Goal: Task Accomplishment & Management: Manage account settings

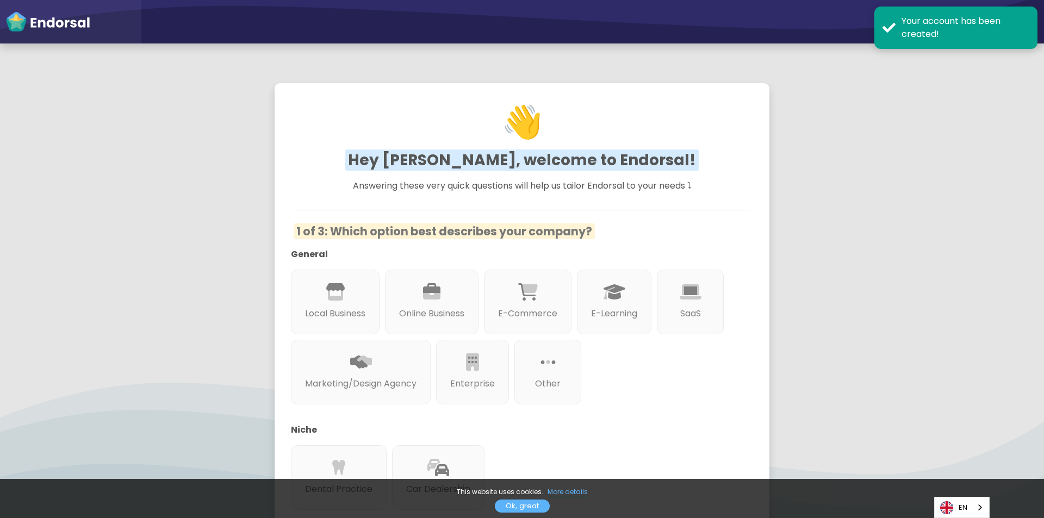
scroll to position [54, 0]
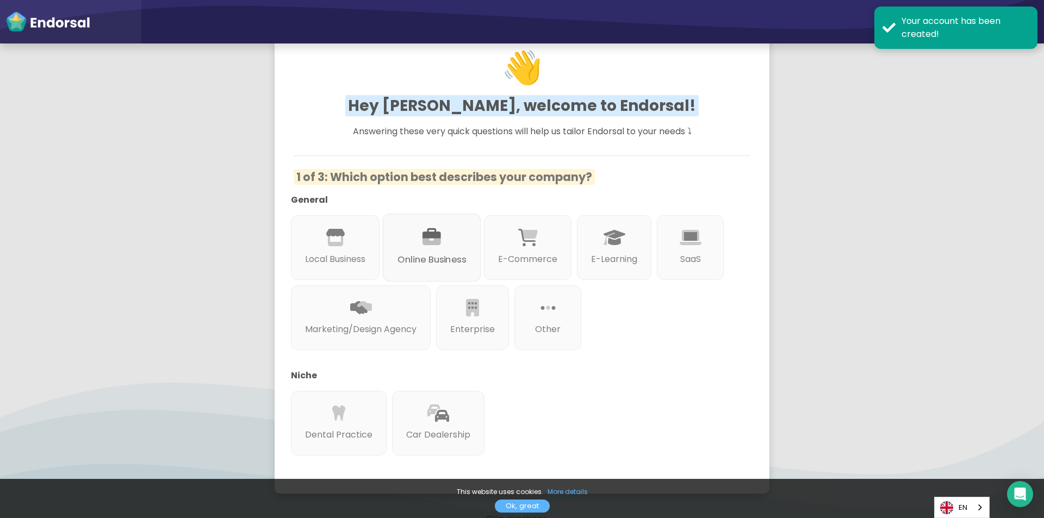
click at [425, 246] on icon at bounding box center [432, 237] width 18 height 18
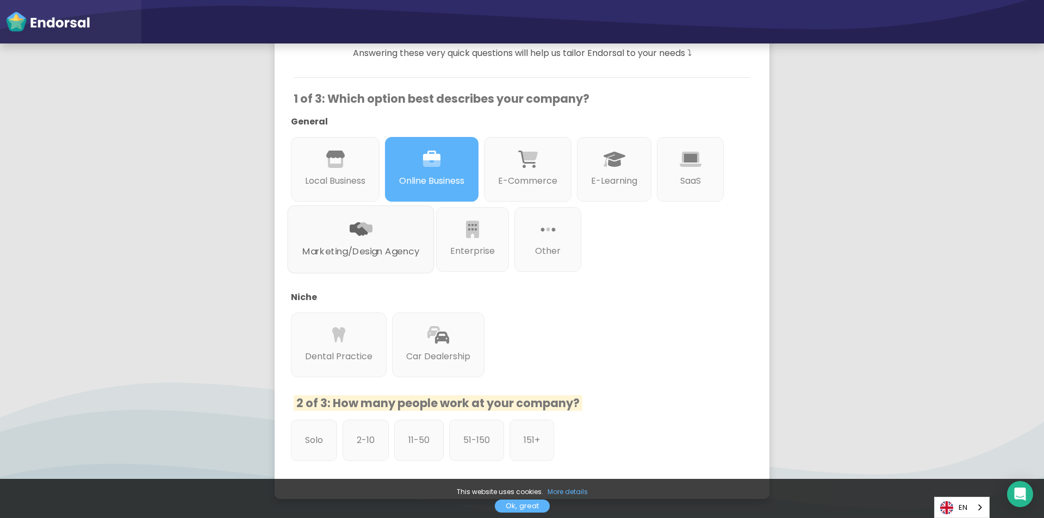
scroll to position [243, 0]
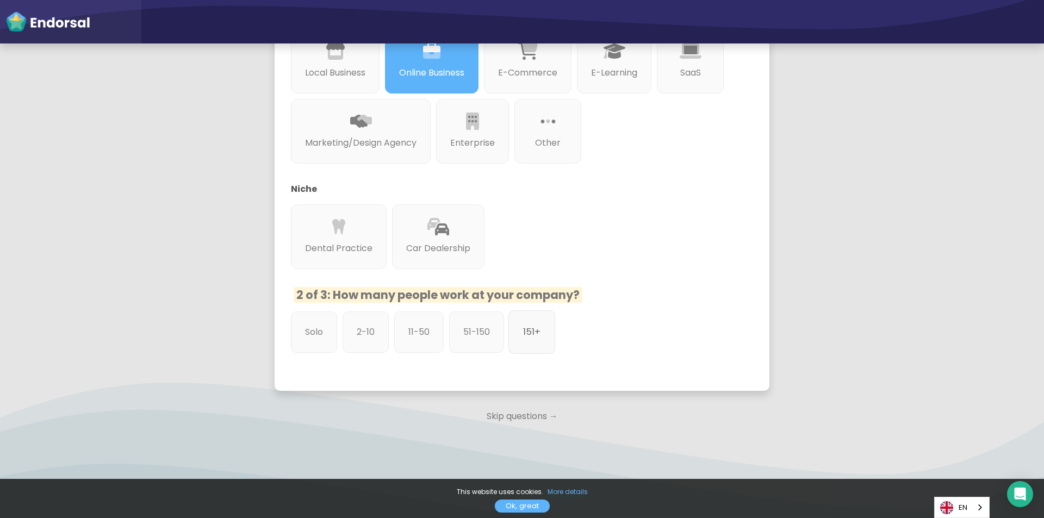
click at [539, 337] on p "151+" at bounding box center [531, 332] width 17 height 14
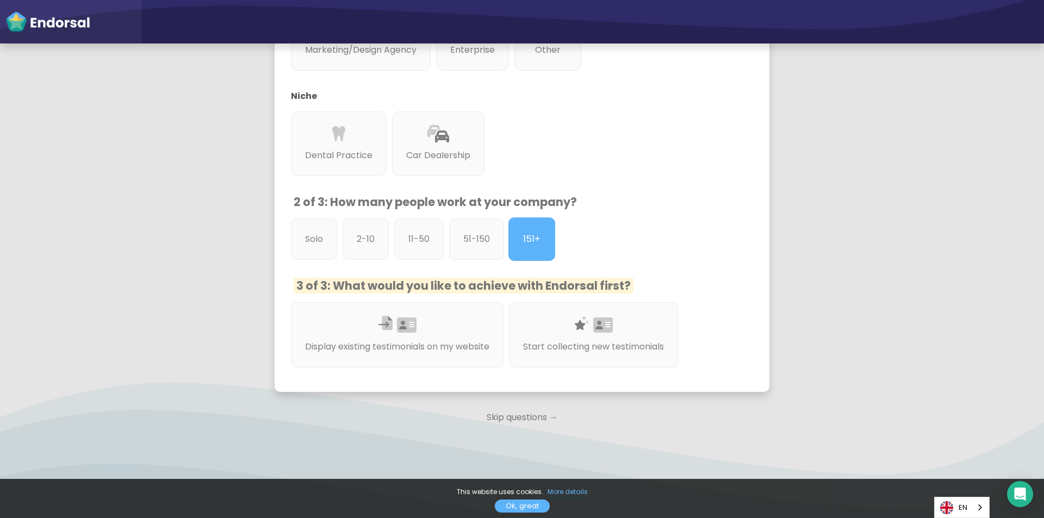
scroll to position [337, 0]
click at [624, 327] on div "Start collecting new testimonials" at bounding box center [594, 334] width 178 height 69
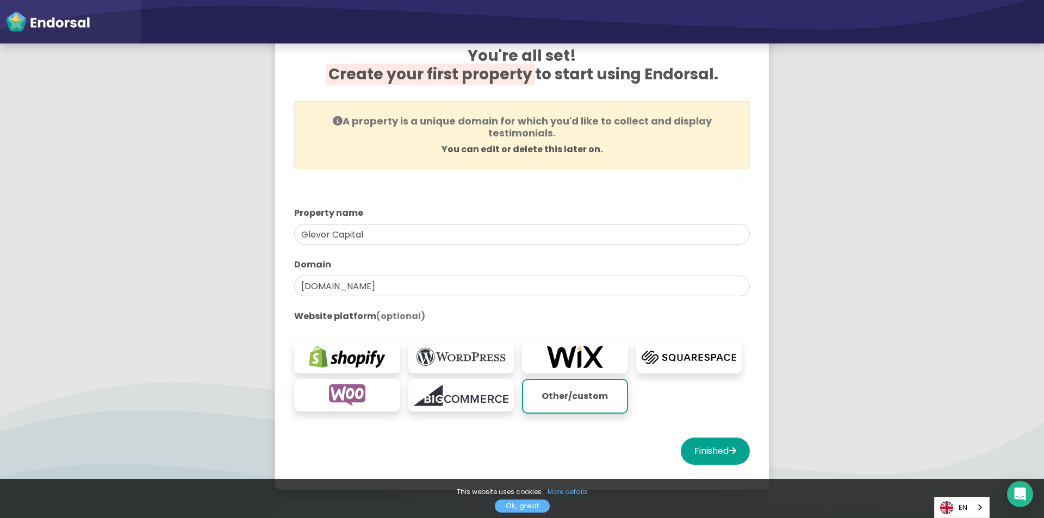
scroll to position [109, 0]
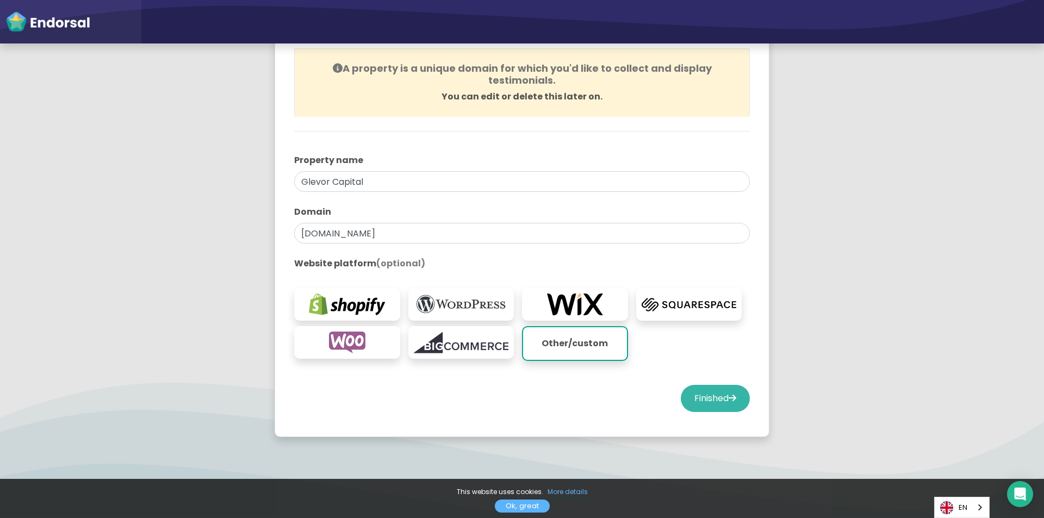
click at [690, 404] on button "Finished" at bounding box center [715, 398] width 69 height 27
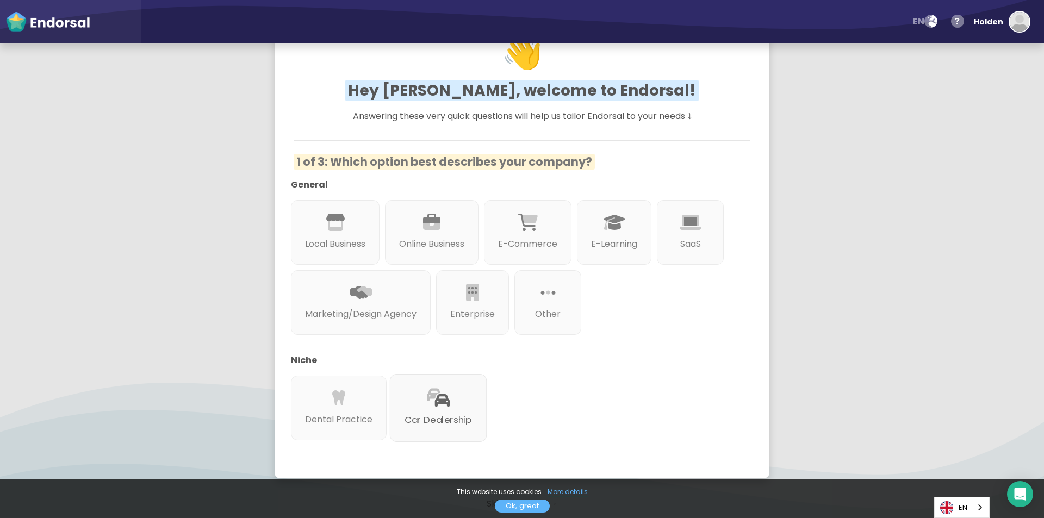
scroll to position [159, 0]
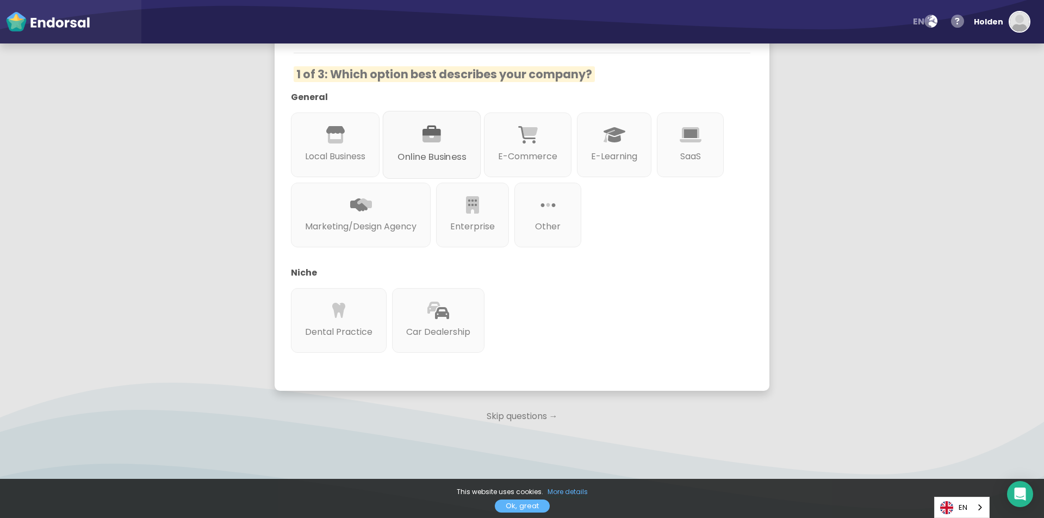
click at [448, 135] on div "Online Business" at bounding box center [432, 145] width 98 height 68
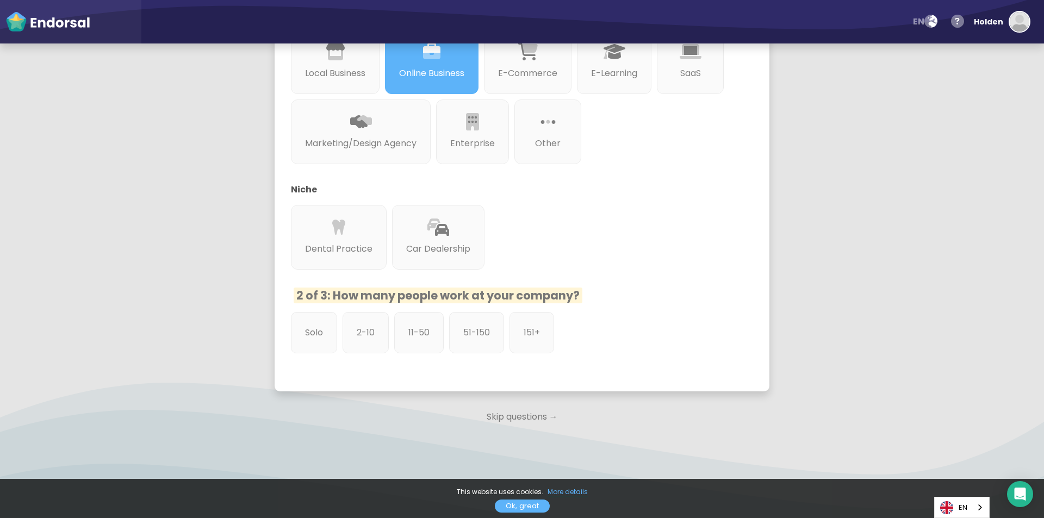
scroll to position [243, 0]
click at [531, 341] on div "151+" at bounding box center [531, 333] width 47 height 44
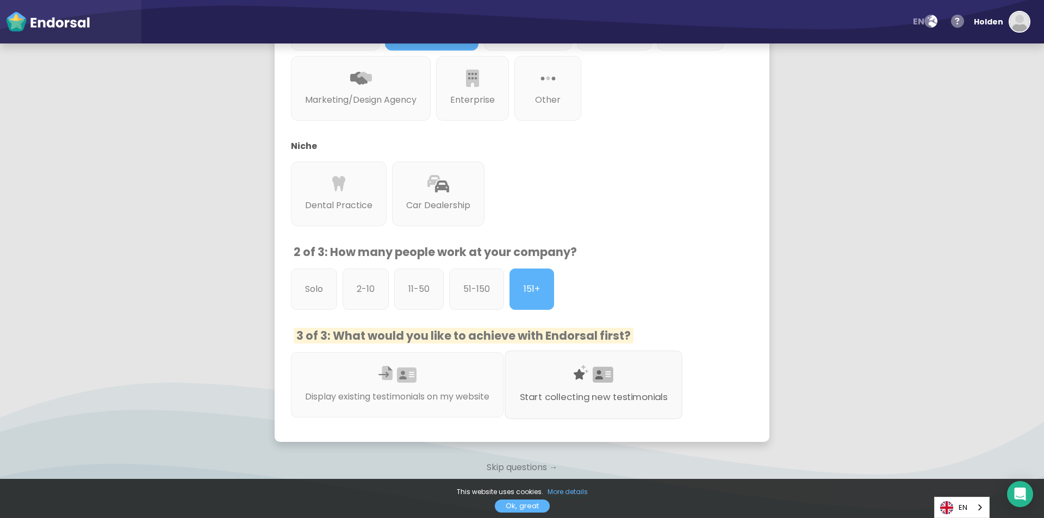
scroll to position [337, 0]
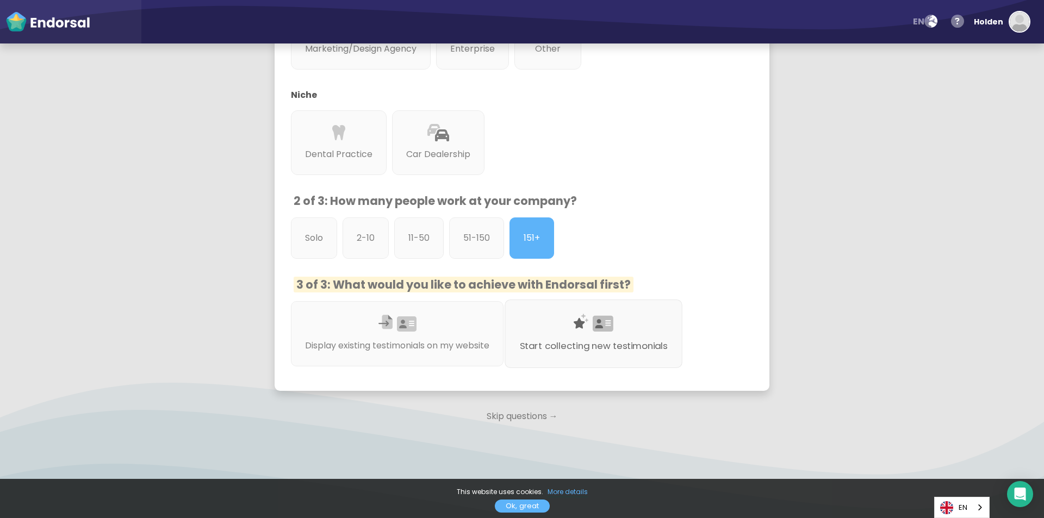
click at [582, 330] on div "Start collecting new testimonials" at bounding box center [594, 334] width 178 height 69
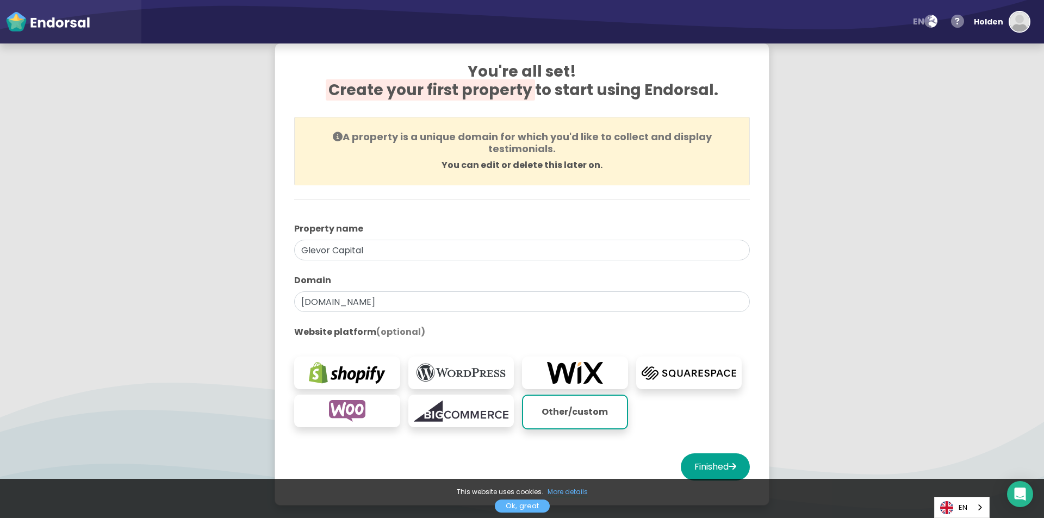
scroll to position [54, 0]
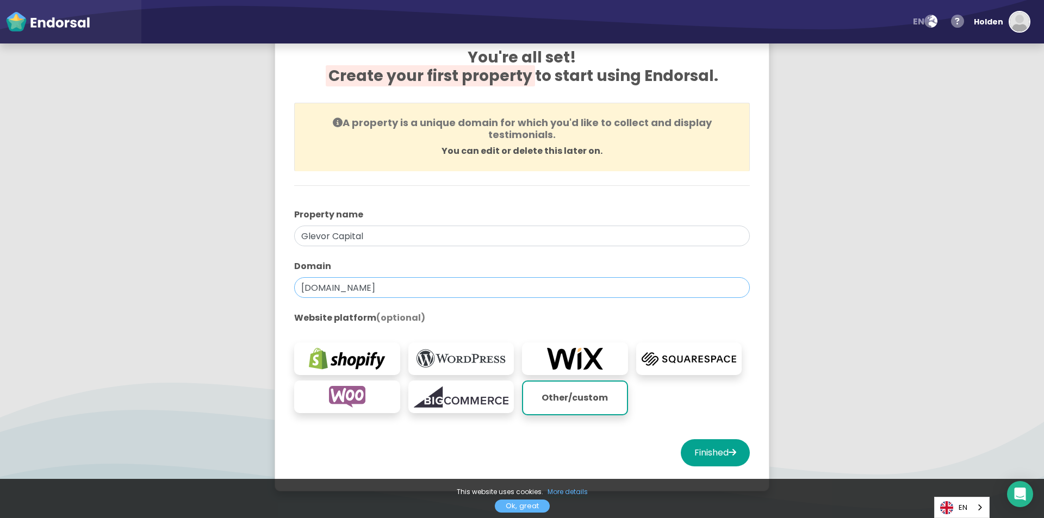
drag, startPoint x: 398, startPoint y: 290, endPoint x: 222, endPoint y: 297, distance: 175.8
click at [222, 297] on app-survey "You're all set! Create your first property to start using Endorsal. A property …" at bounding box center [522, 266] width 1044 height 502
paste input "[URL][DOMAIN_NAME]"
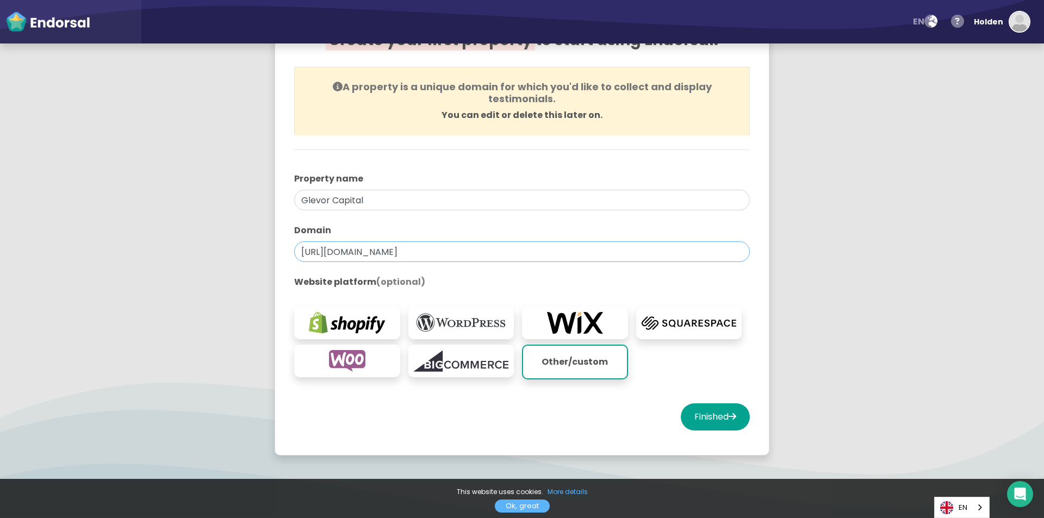
scroll to position [109, 0]
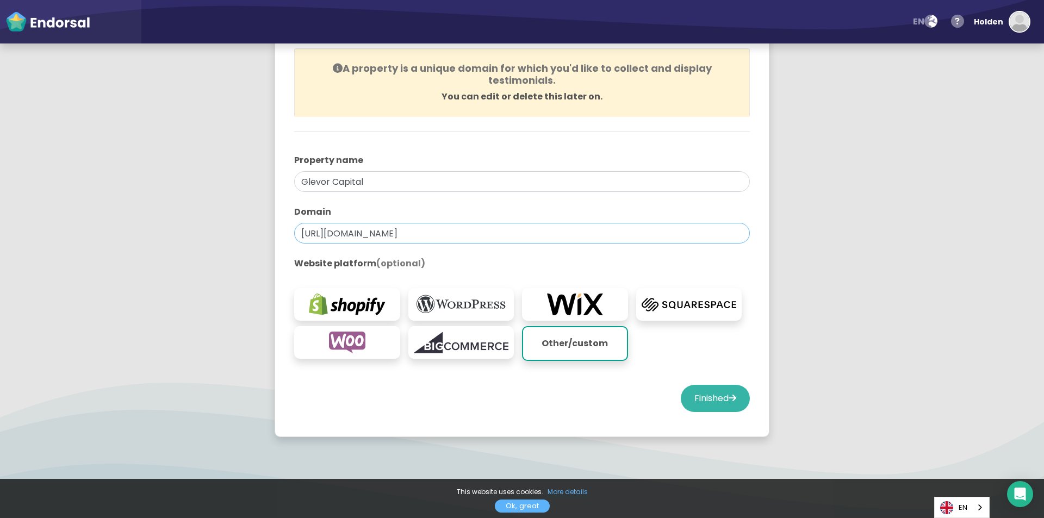
type input "[URL][DOMAIN_NAME]"
click at [696, 402] on button "Finished" at bounding box center [715, 398] width 69 height 27
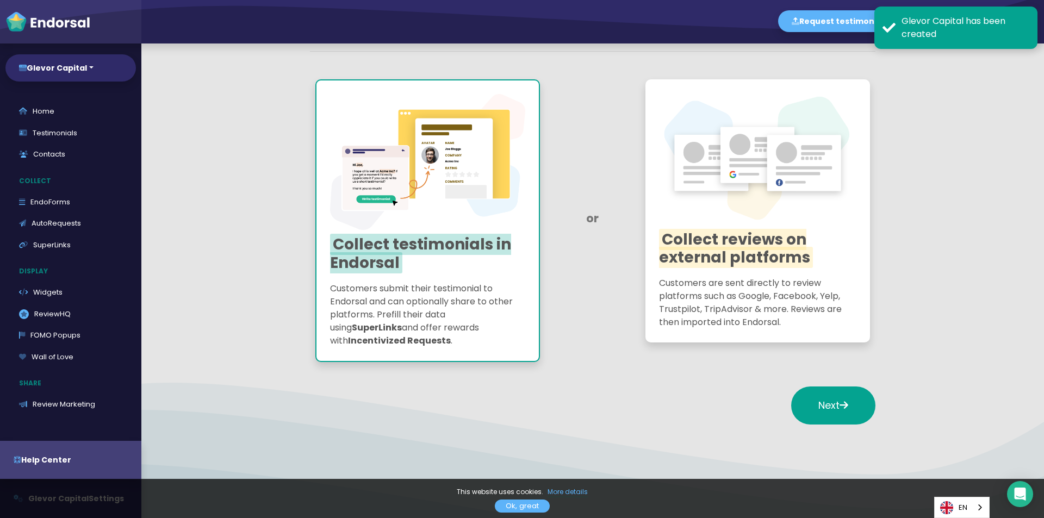
scroll to position [94, 0]
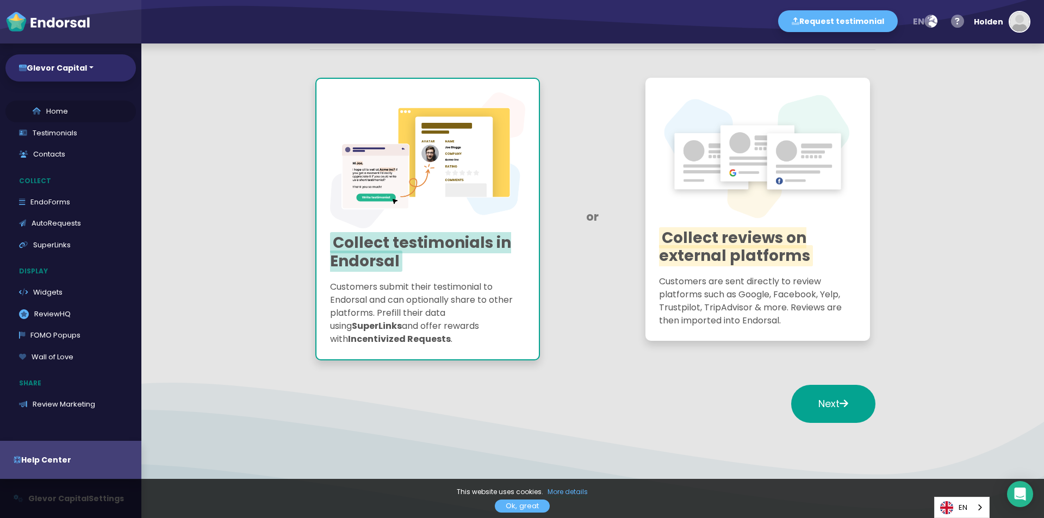
click at [77, 118] on link "Home" at bounding box center [70, 112] width 131 height 22
select select "14"
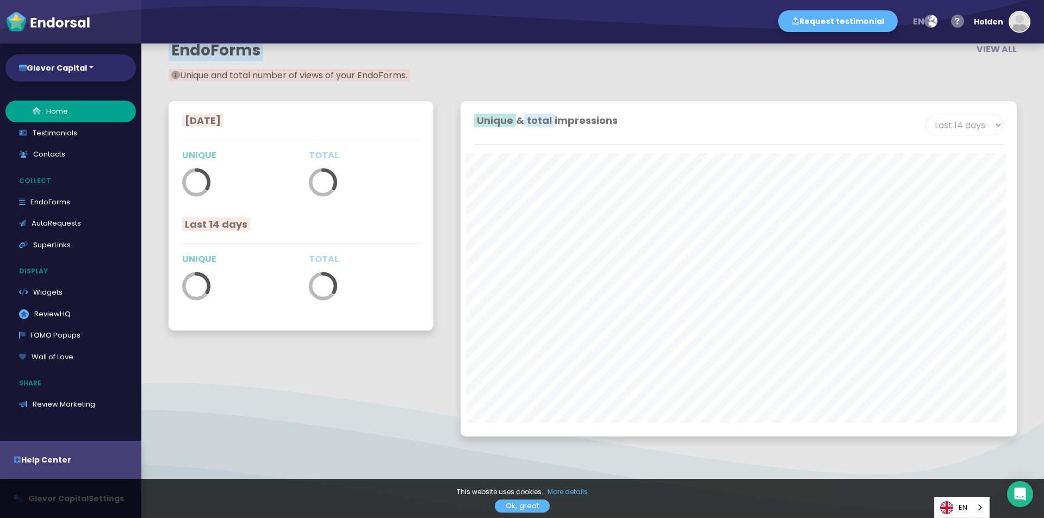
scroll to position [1990, 0]
click at [70, 136] on link "Testimonials" at bounding box center [70, 133] width 131 height 22
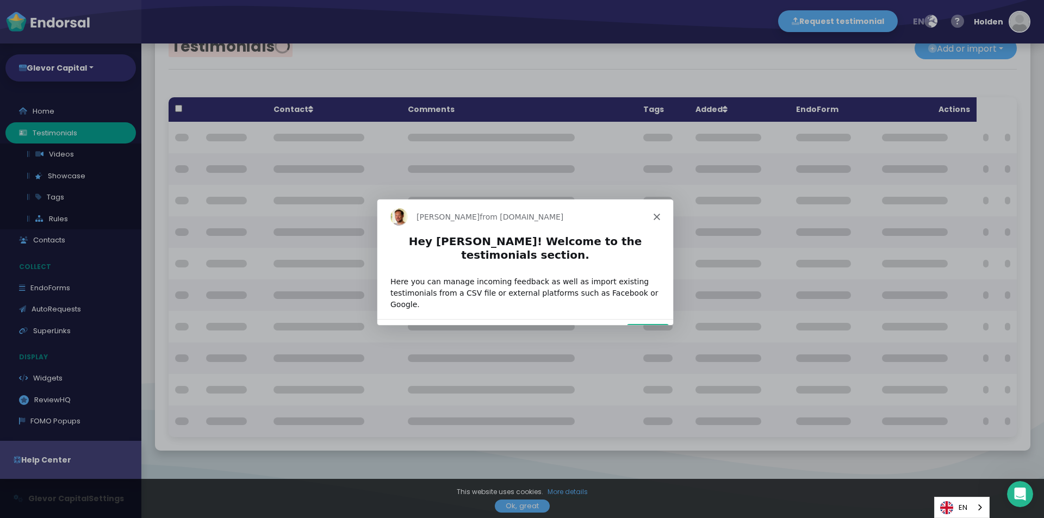
click at [657, 219] on div "[PERSON_NAME] from [DOMAIN_NAME]" at bounding box center [525, 215] width 296 height 35
click at [655, 216] on icon "Close" at bounding box center [656, 216] width 7 height 7
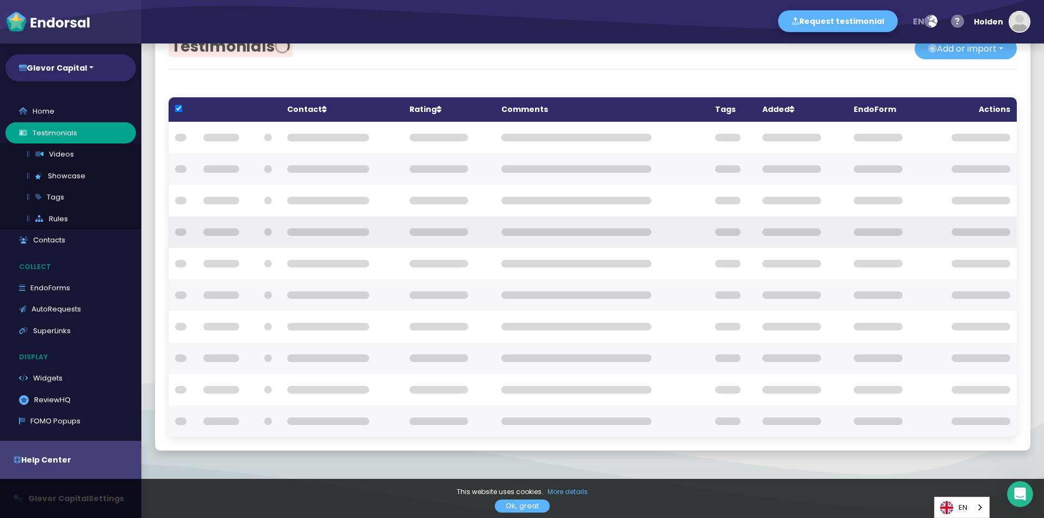
checkbox input "true"
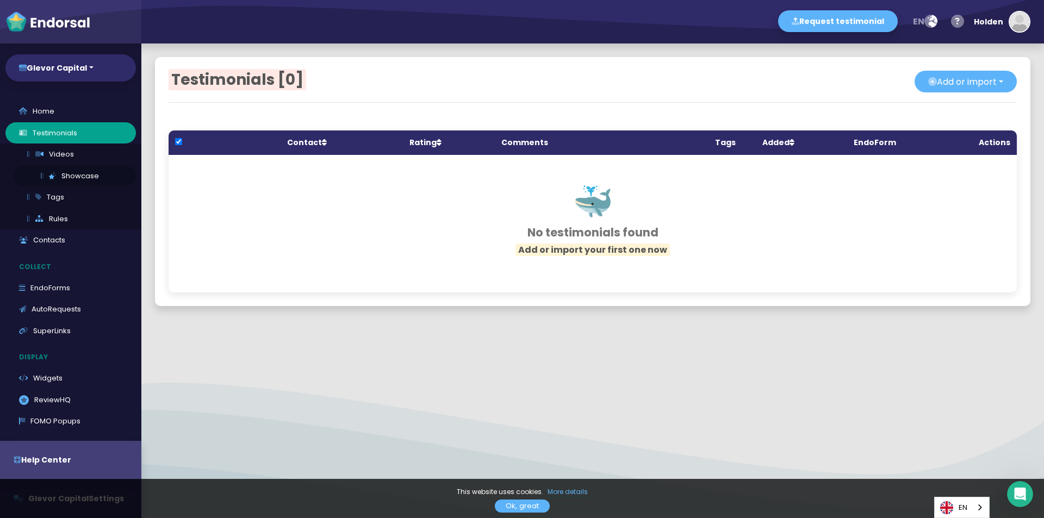
click at [80, 179] on link "Showcase" at bounding box center [75, 176] width 122 height 22
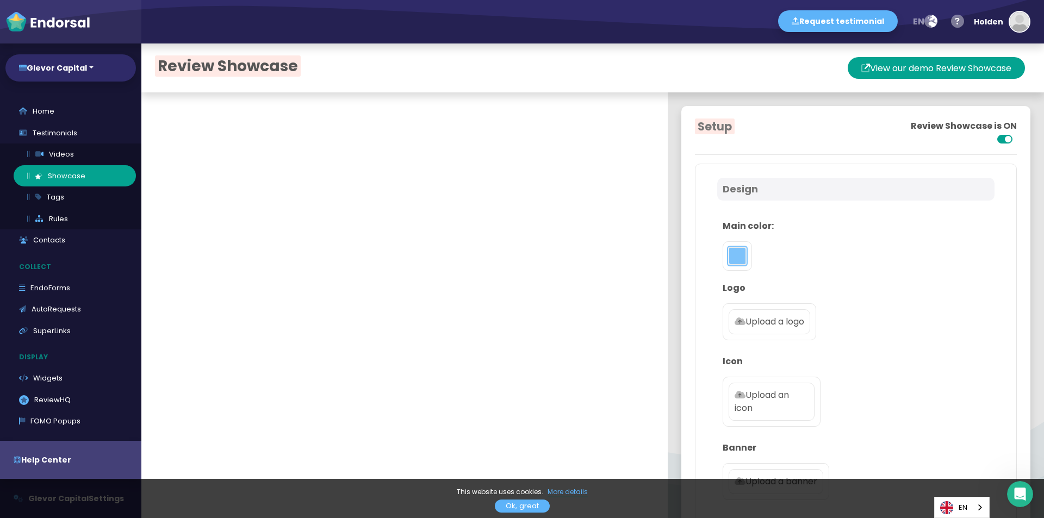
click at [729, 250] on button "toggle color picker dialog" at bounding box center [737, 255] width 17 height 17
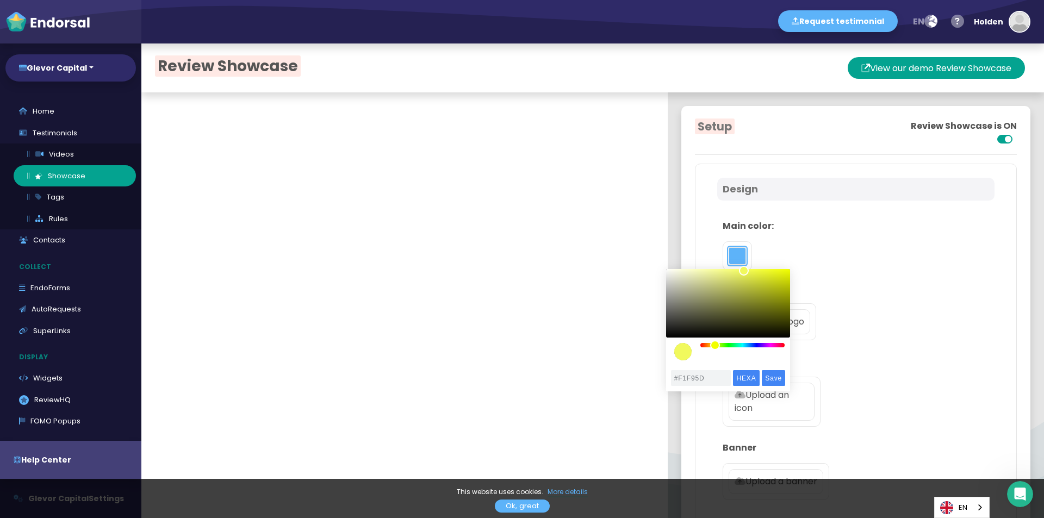
drag, startPoint x: 750, startPoint y: 347, endPoint x: 715, endPoint y: 351, distance: 35.6
click at [715, 351] on div "color picker dialog" at bounding box center [728, 314] width 124 height 91
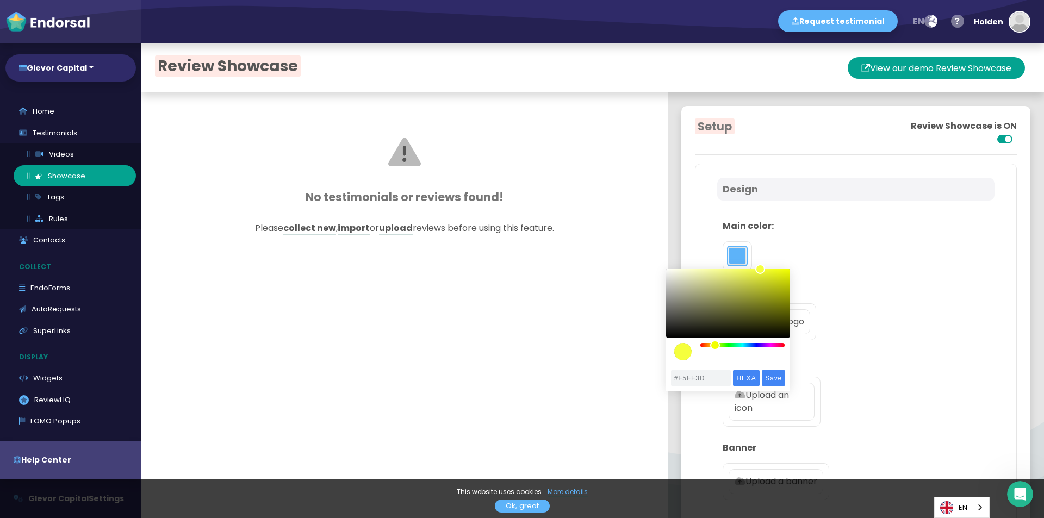
drag, startPoint x: 747, startPoint y: 276, endPoint x: 760, endPoint y: 268, distance: 15.9
click at [760, 269] on div "color picker dialog" at bounding box center [728, 303] width 124 height 69
click at [827, 255] on div "Main color:" at bounding box center [855, 245] width 277 height 62
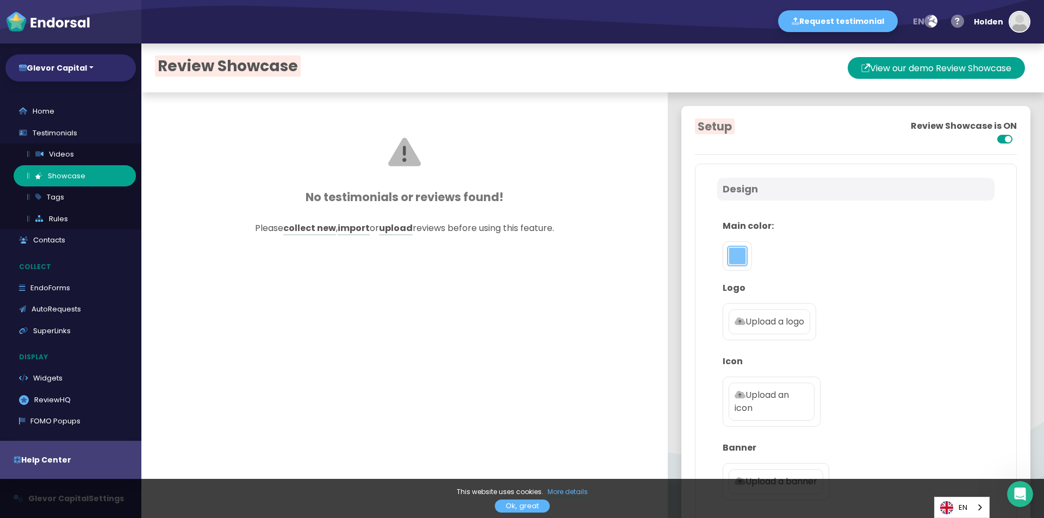
click at [732, 253] on button "toggle color picker dialog" at bounding box center [737, 255] width 17 height 17
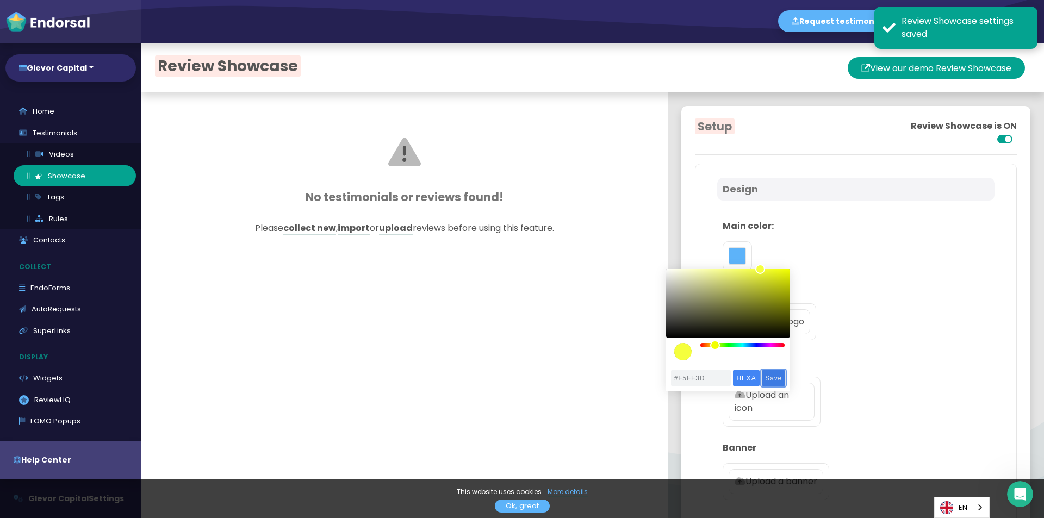
click at [774, 374] on input "Save" at bounding box center [773, 378] width 23 height 16
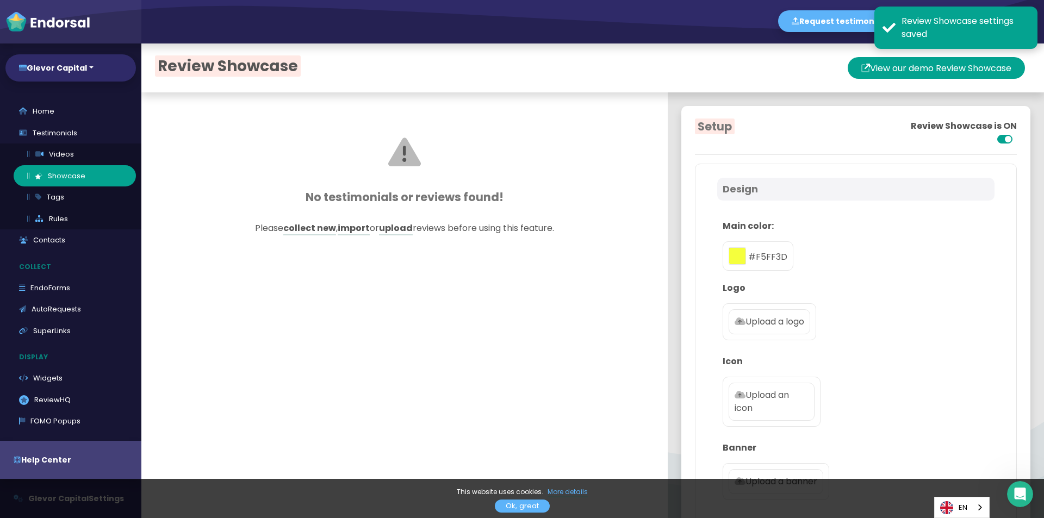
click at [868, 266] on div "Main color: #F5FF3D" at bounding box center [855, 245] width 277 height 62
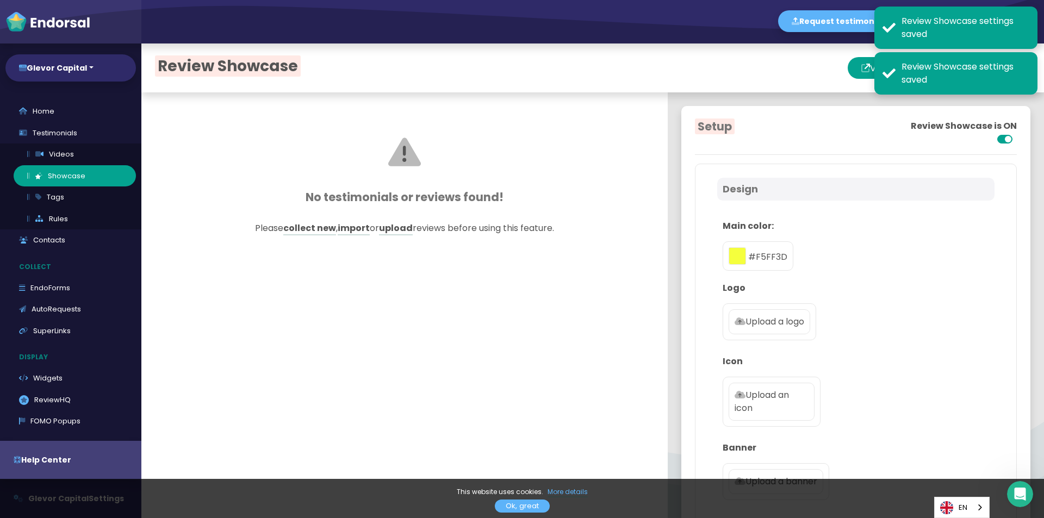
click at [791, 322] on p "Upload a logo" at bounding box center [770, 321] width 70 height 13
click at [0, 0] on input "Upload a logo" at bounding box center [0, 0] width 0 height 0
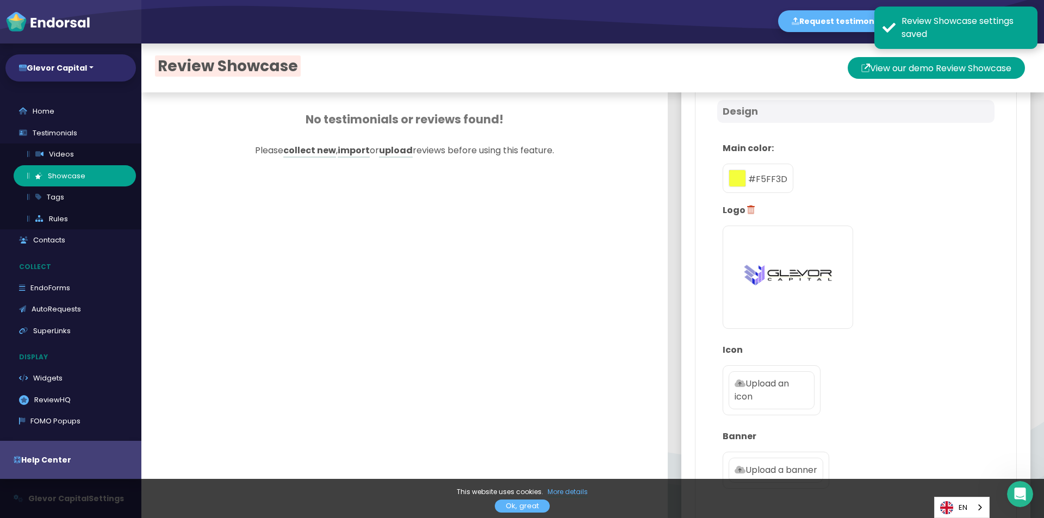
scroll to position [109, 0]
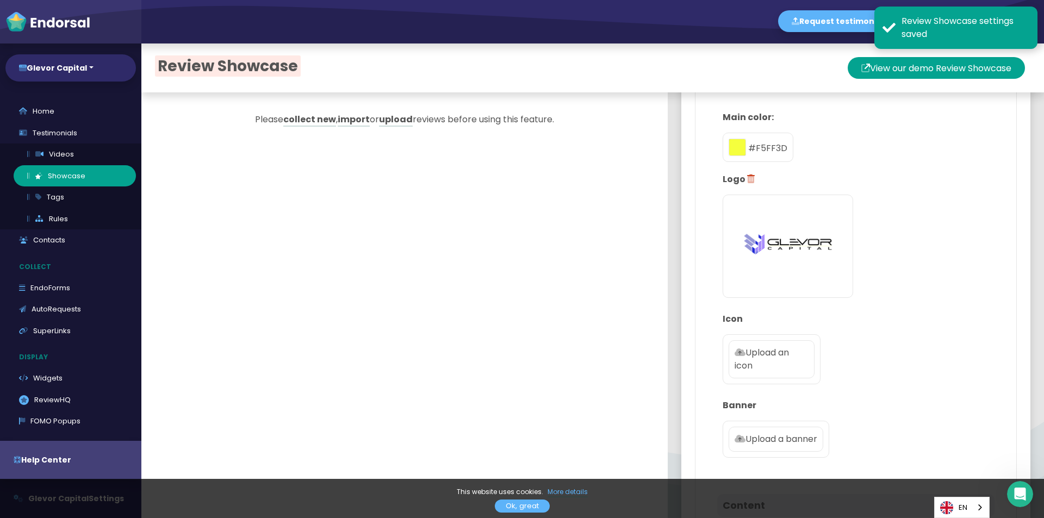
click at [738, 152] on div at bounding box center [739, 148] width 20 height 13
click at [732, 150] on button "toggle color picker dialog" at bounding box center [737, 147] width 17 height 17
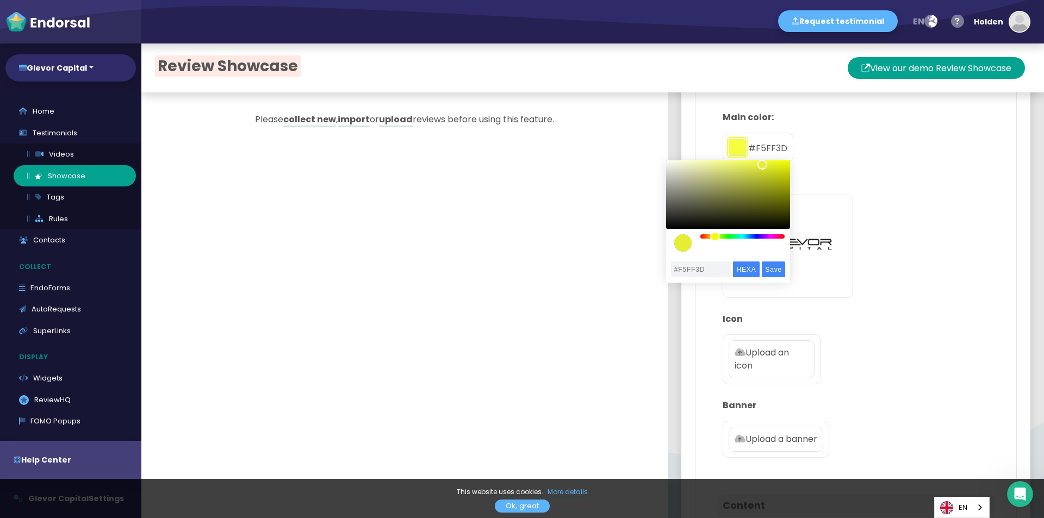
type input "#E5EE35"
click at [762, 165] on div "color picker dialog" at bounding box center [763, 165] width 10 height 10
click at [771, 266] on input "Save" at bounding box center [773, 270] width 23 height 16
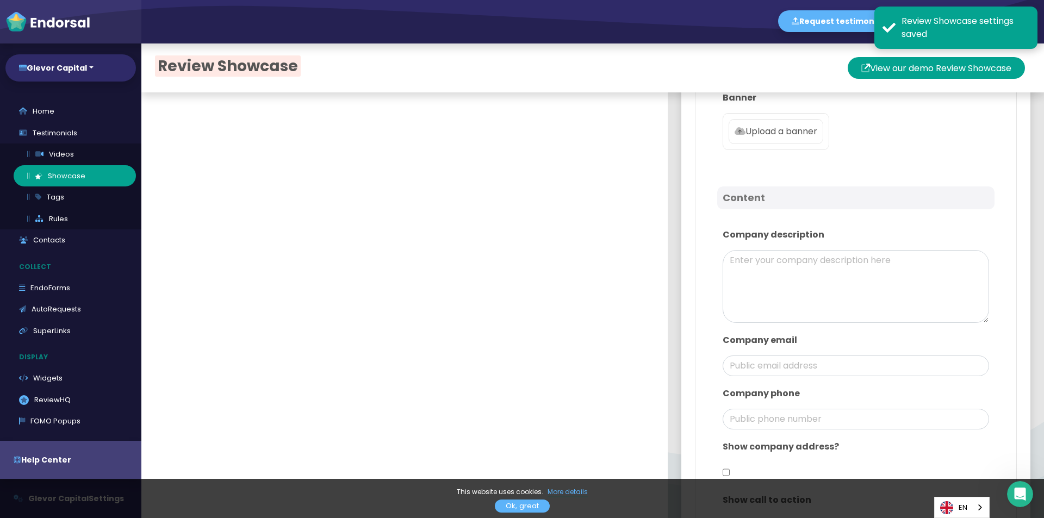
scroll to position [435, 0]
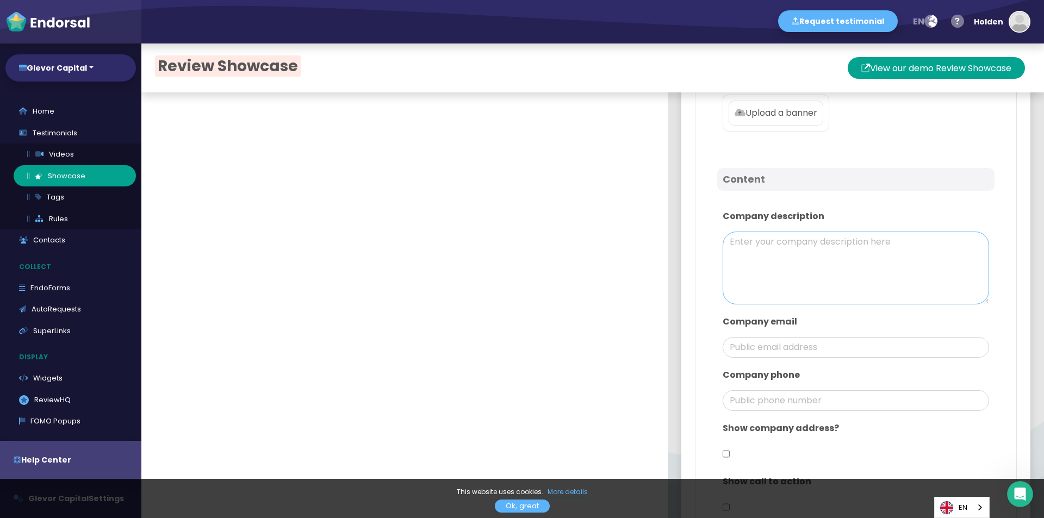
click at [838, 263] on textarea at bounding box center [856, 268] width 266 height 73
paste textarea "Welcome to Glevor Capital! Our goal is to make trading and investing accessible…"
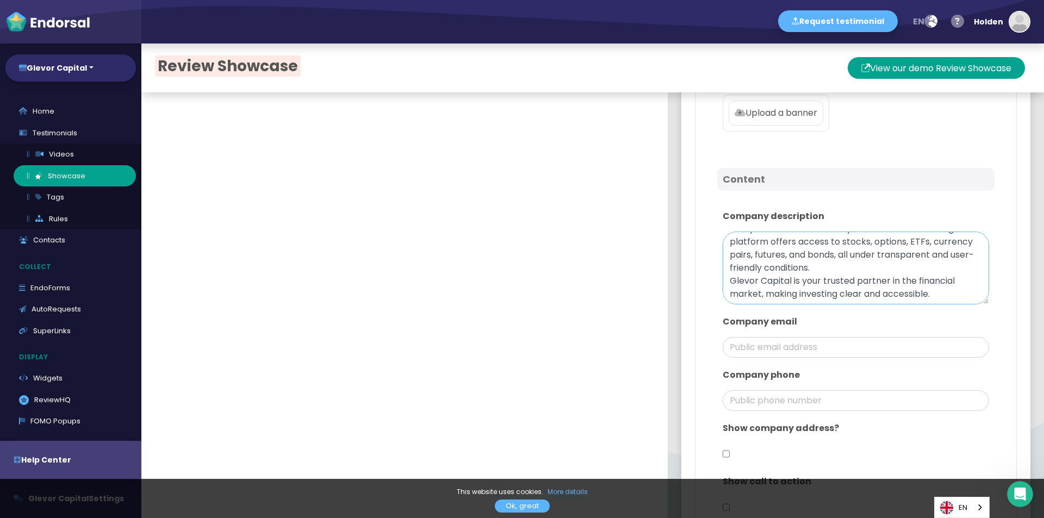
scroll to position [489, 0]
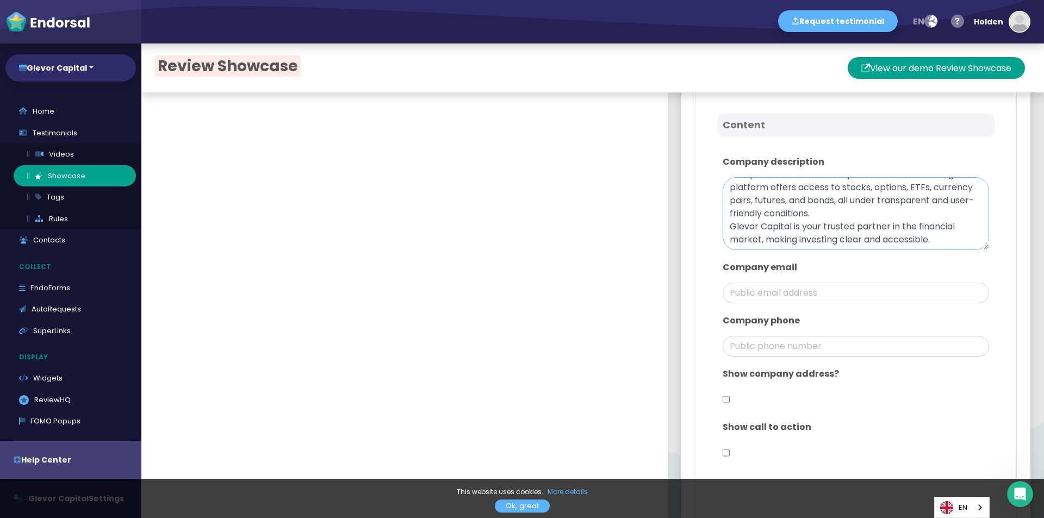
type textarea "Welcome to Glevor Capital! Our goal is to make trading and investing accessible…"
click at [812, 294] on input "email" at bounding box center [856, 293] width 266 height 21
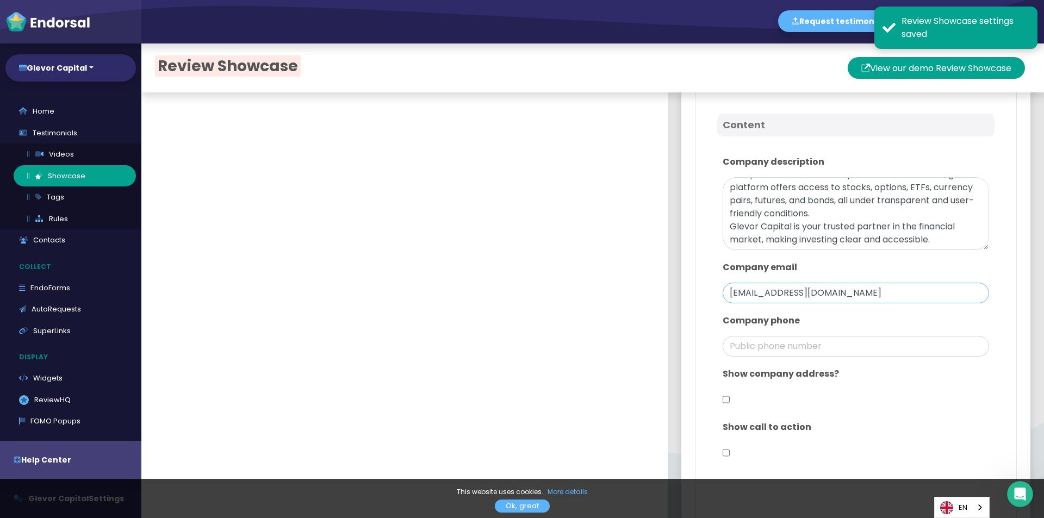
drag, startPoint x: 766, startPoint y: 295, endPoint x: 716, endPoint y: 293, distance: 50.6
click at [723, 293] on input "assistance@glevorcapital.com" at bounding box center [856, 293] width 266 height 21
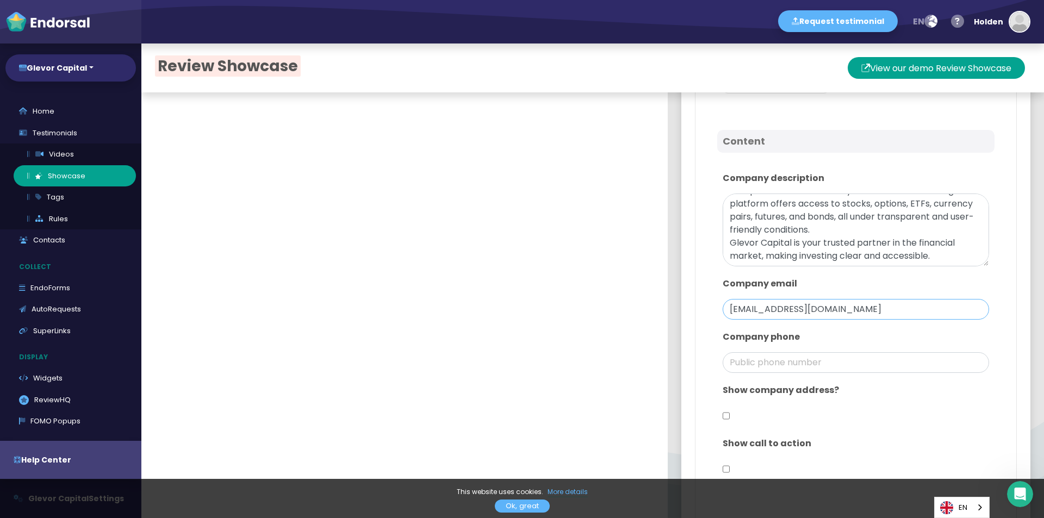
scroll to position [544, 0]
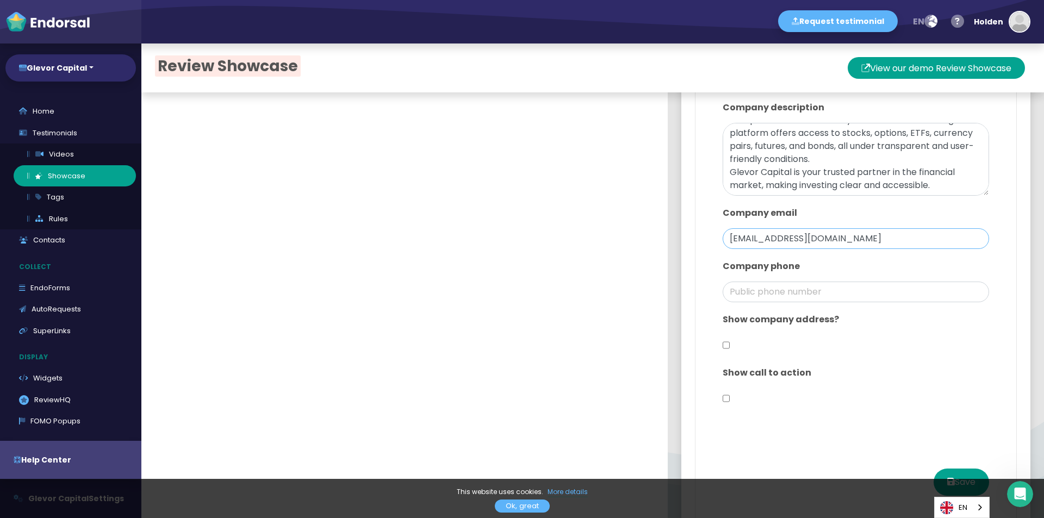
type input "[EMAIL_ADDRESS][DOMAIN_NAME]"
click at [723, 345] on input "checkbox" at bounding box center [726, 345] width 7 height 21
checkbox input "true"
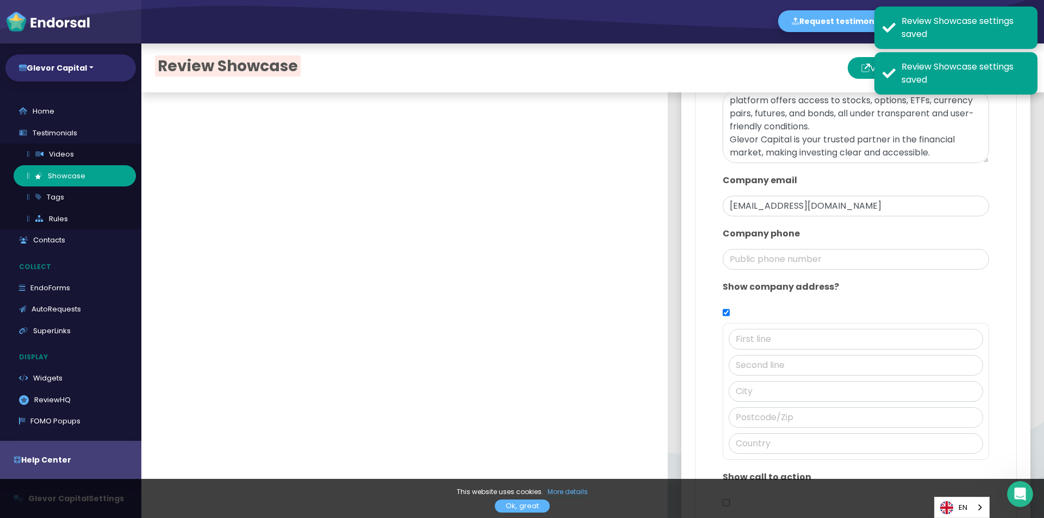
scroll to position [631, 0]
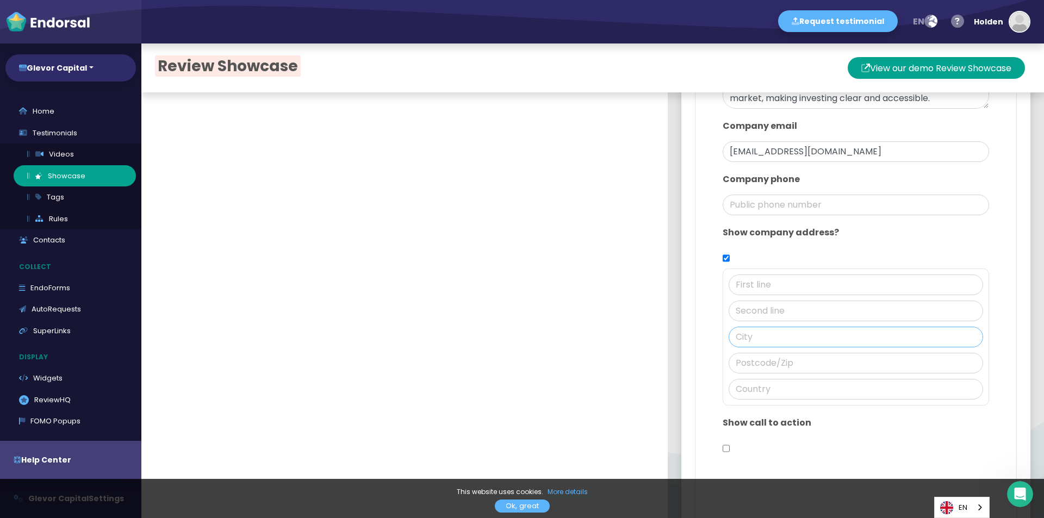
click at [753, 332] on input "text" at bounding box center [856, 337] width 255 height 21
click at [789, 344] on input "text" at bounding box center [856, 337] width 255 height 21
paste input "[GEOGRAPHIC_DATA]"
type input "[GEOGRAPHIC_DATA]"
click at [808, 373] on input "text" at bounding box center [856, 363] width 255 height 21
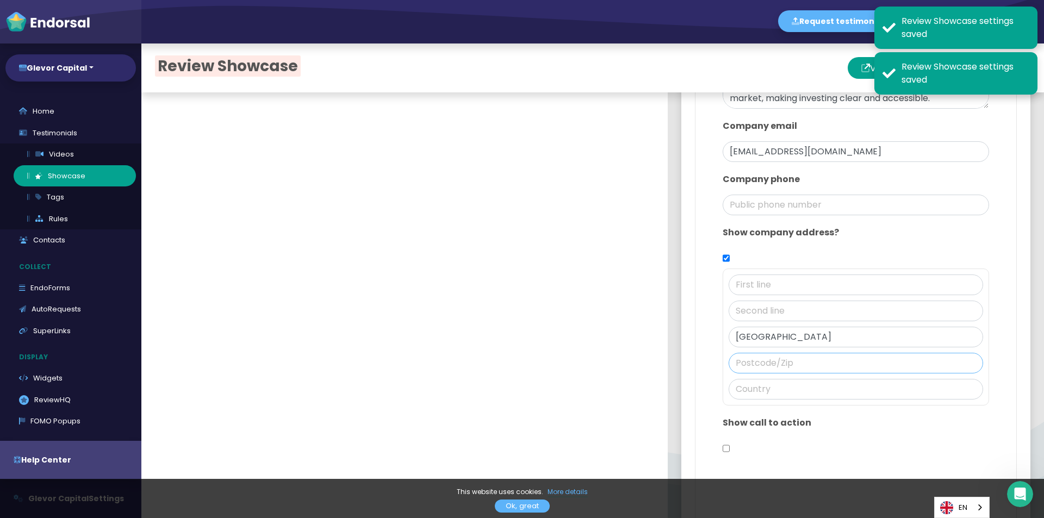
click at [820, 365] on input "text" at bounding box center [856, 363] width 255 height 21
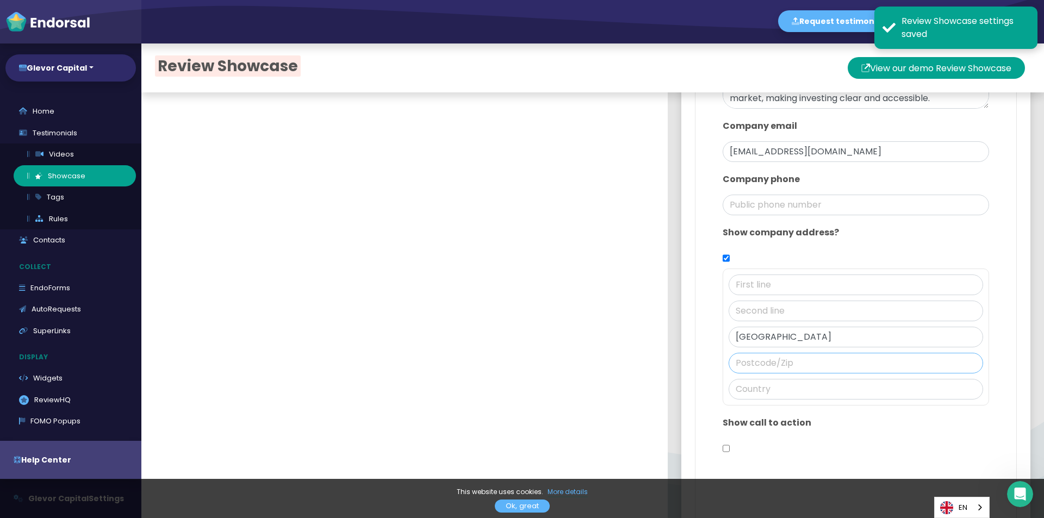
paste input "W1J 9TB"
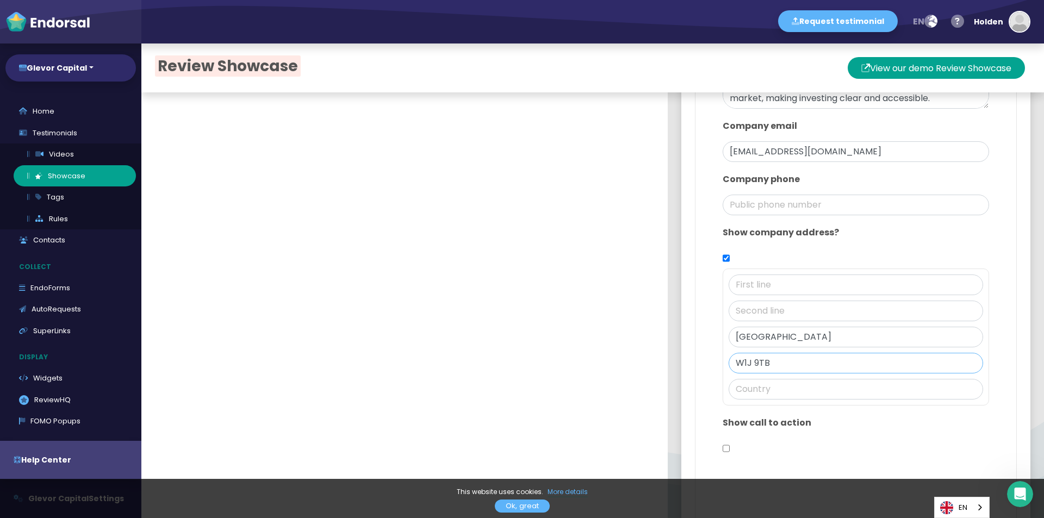
type input "W1J 9TB"
click at [774, 394] on input "text" at bounding box center [856, 389] width 255 height 21
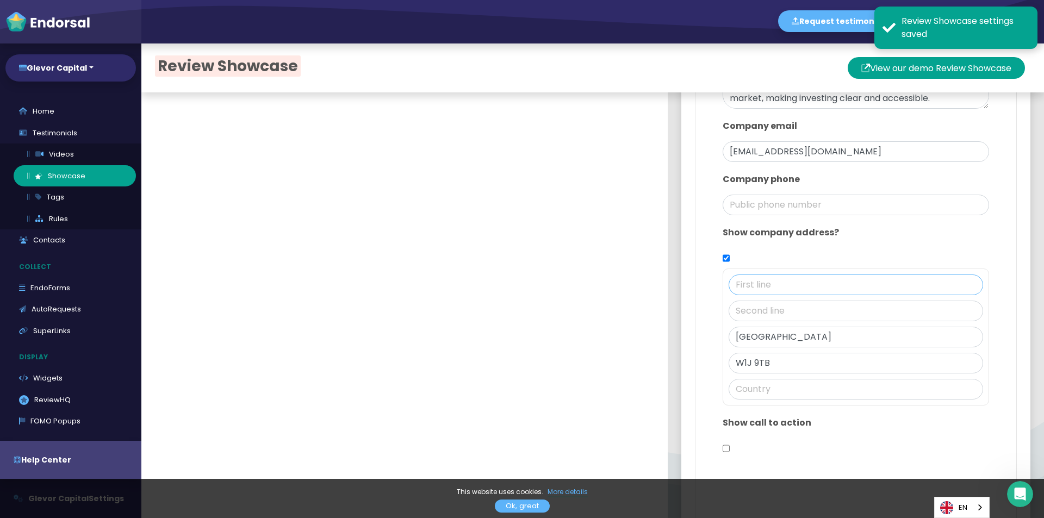
click at [767, 286] on input "text" at bounding box center [856, 285] width 255 height 21
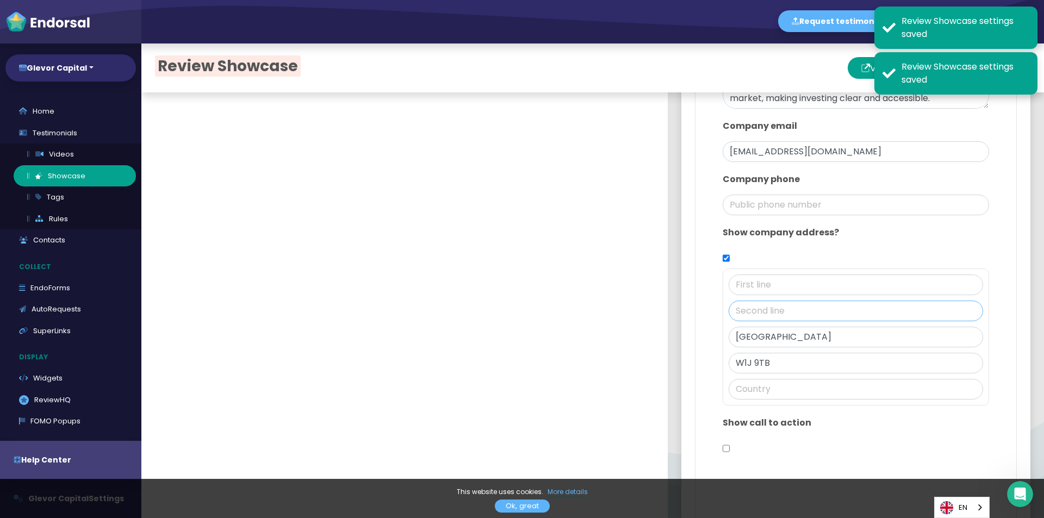
click at [765, 309] on input "text" at bounding box center [856, 311] width 255 height 21
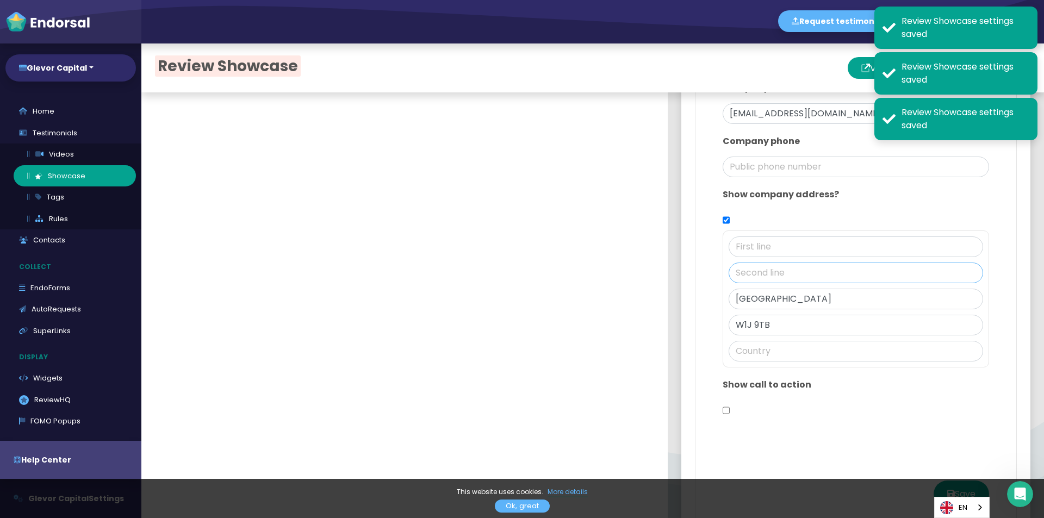
scroll to position [685, 0]
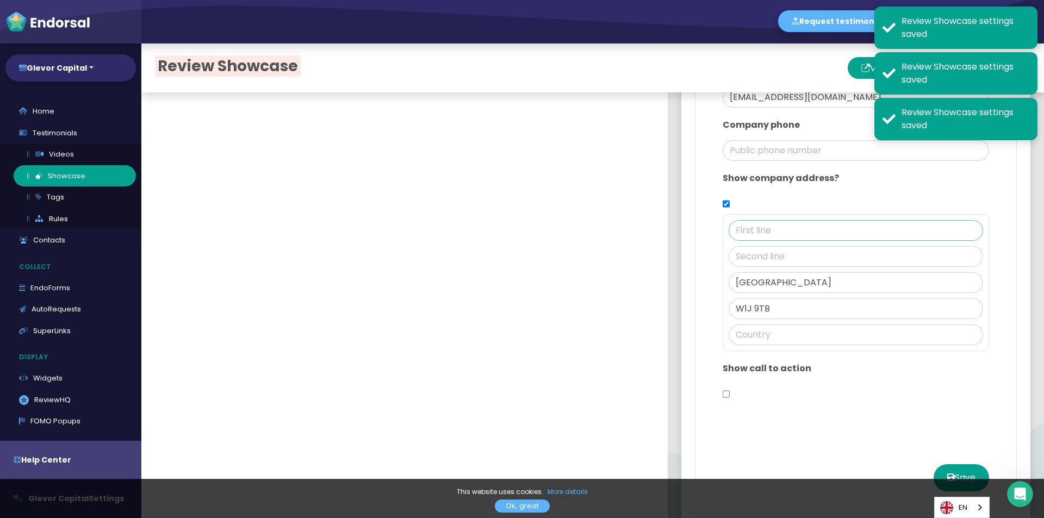
click at [755, 238] on input "text" at bounding box center [856, 230] width 255 height 21
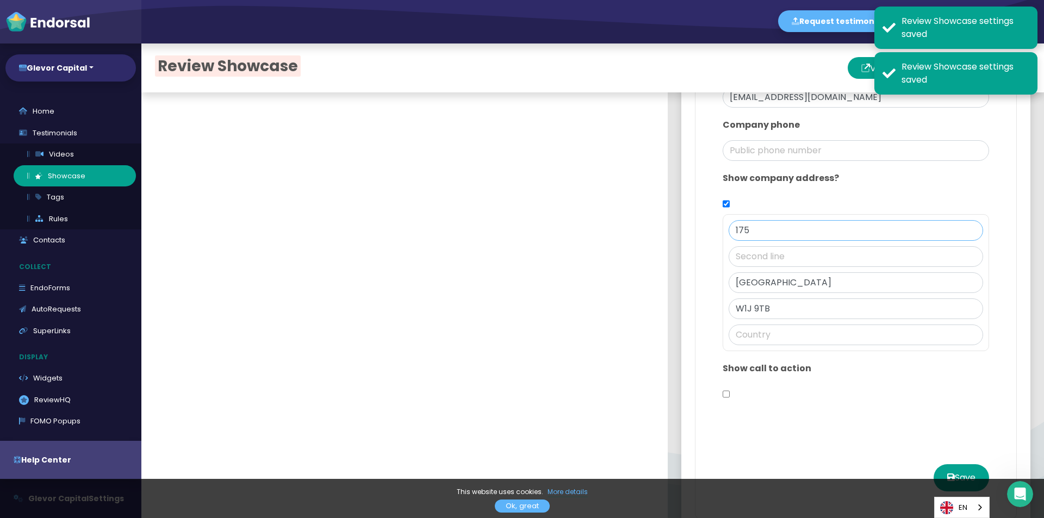
type input "175"
click at [758, 249] on input "text" at bounding box center [856, 256] width 255 height 21
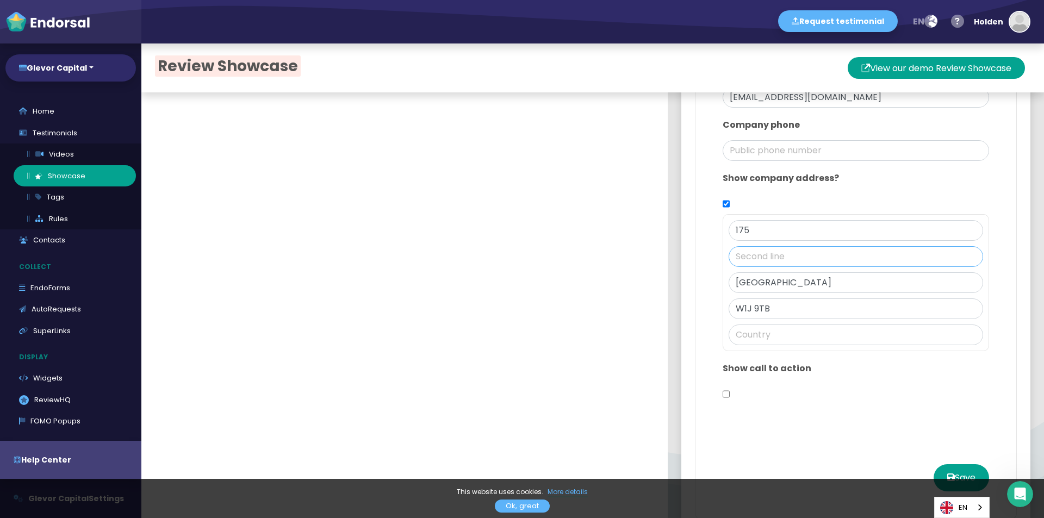
click at [845, 259] on input "text" at bounding box center [856, 256] width 255 height 21
paste input "Piccadilly"
type input "Piccadilly"
click at [849, 331] on input "text" at bounding box center [856, 335] width 255 height 21
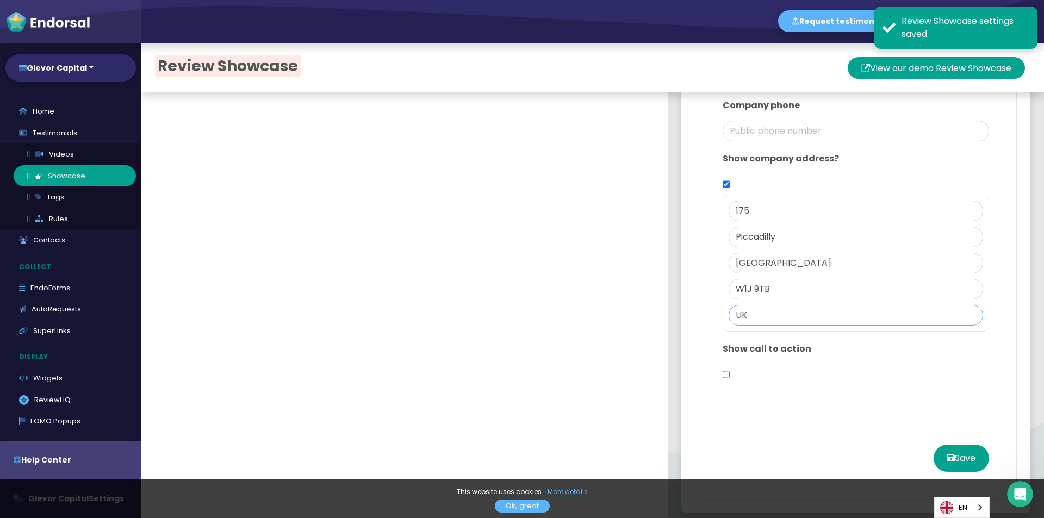
scroll to position [713, 0]
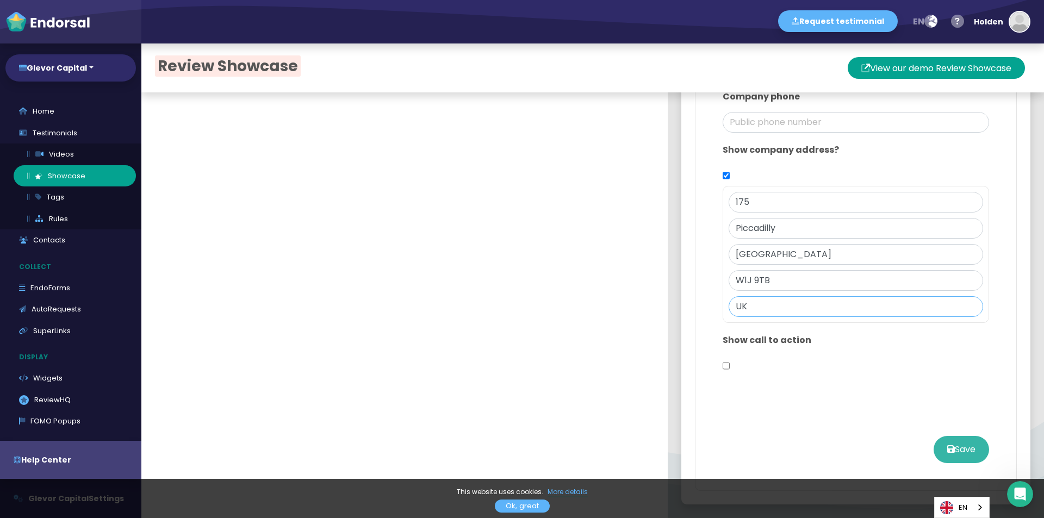
type input "UK"
click at [934, 443] on button "Save" at bounding box center [961, 449] width 55 height 27
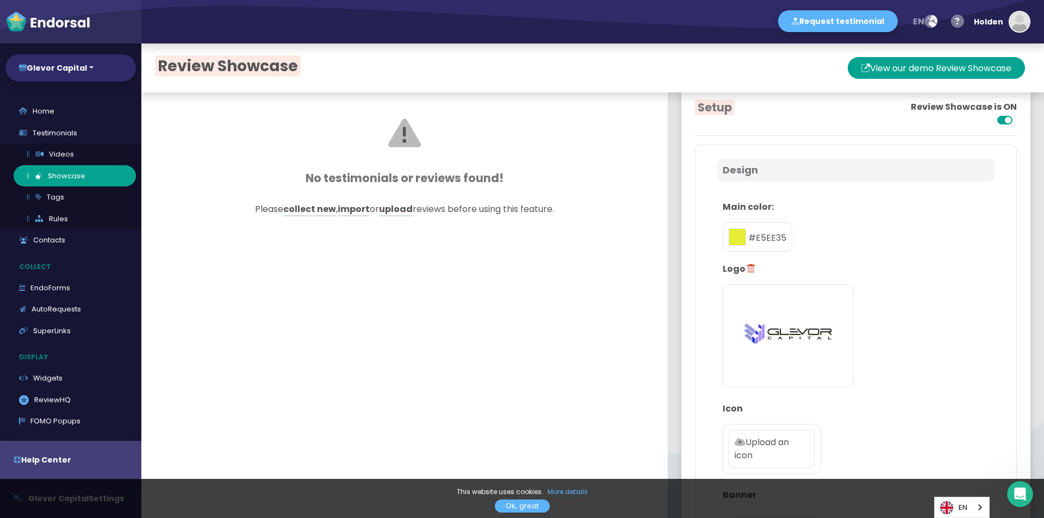
scroll to position [0, 0]
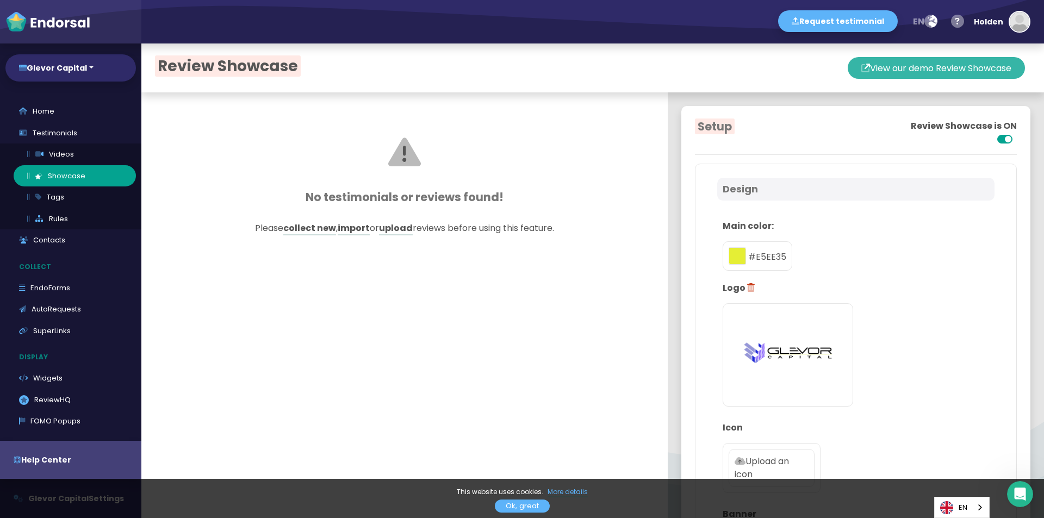
click at [864, 67] on button "View our demo Review Showcase" at bounding box center [936, 68] width 177 height 22
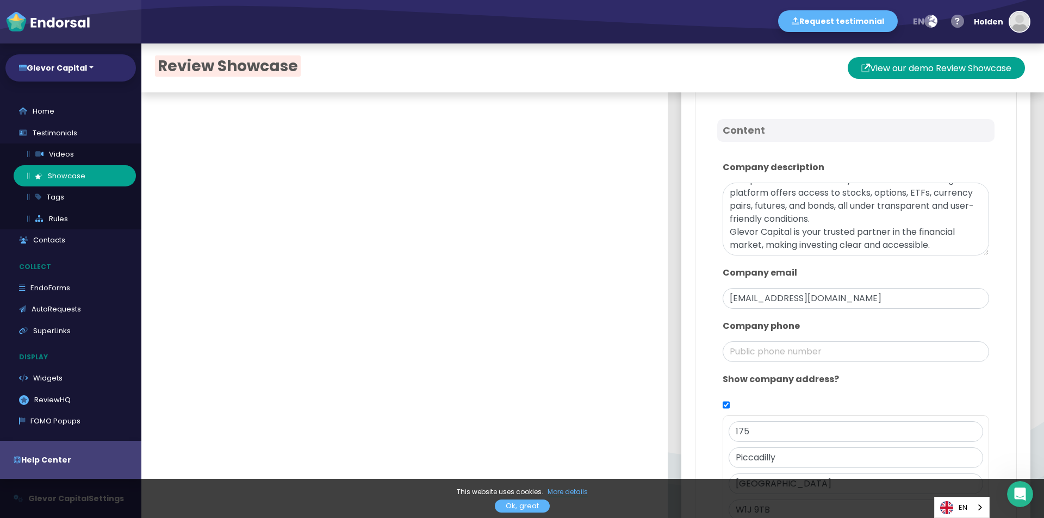
scroll to position [333, 0]
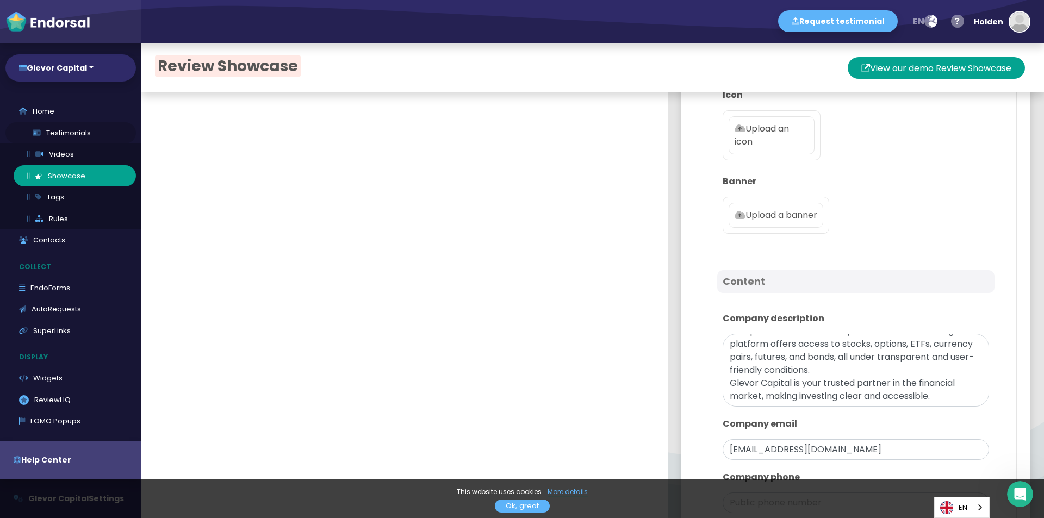
click at [65, 136] on link "Testimonials" at bounding box center [70, 133] width 131 height 22
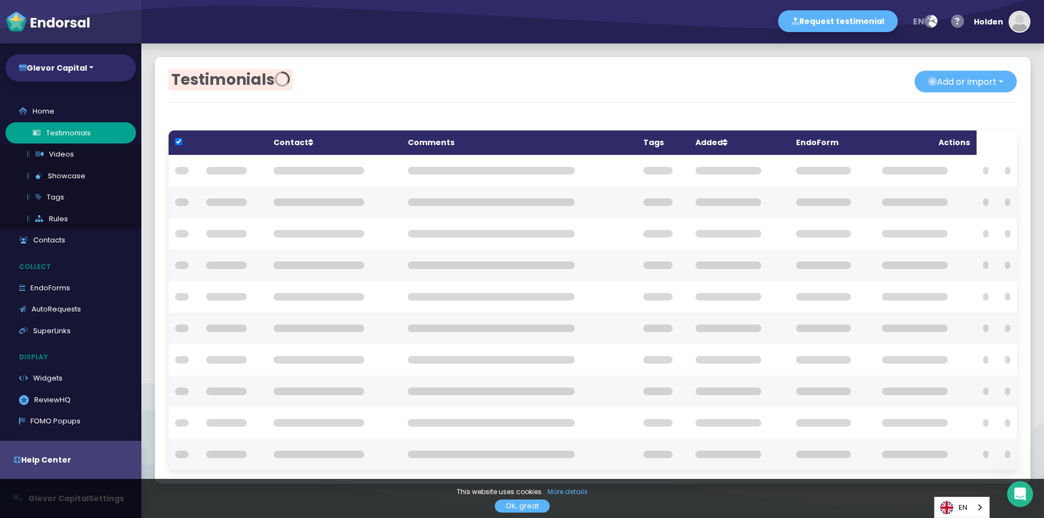
checkbox input "true"
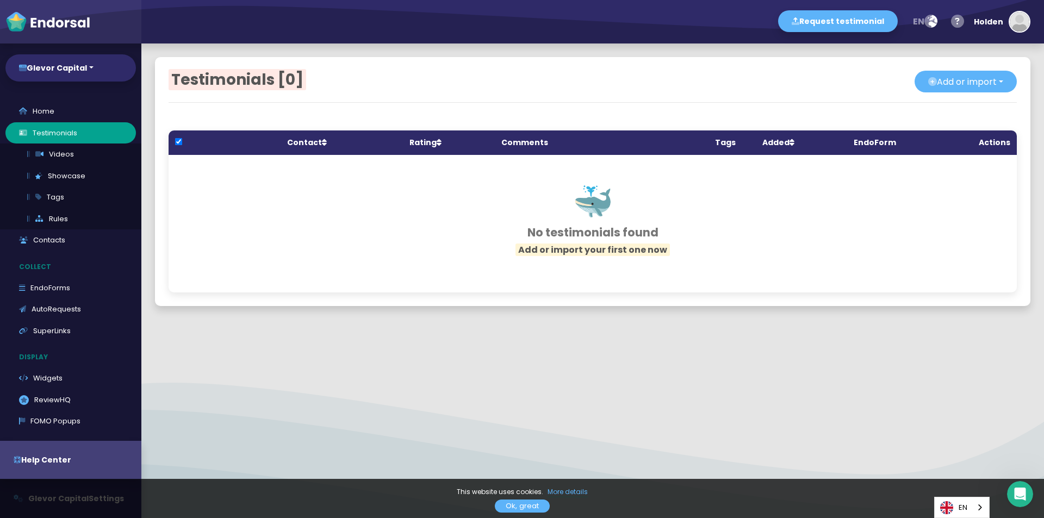
click at [579, 212] on h1 "🐳" at bounding box center [593, 201] width 794 height 39
click at [592, 206] on h1 "🐳" at bounding box center [593, 201] width 794 height 39
click at [978, 85] on button "Add or import" at bounding box center [966, 82] width 102 height 22
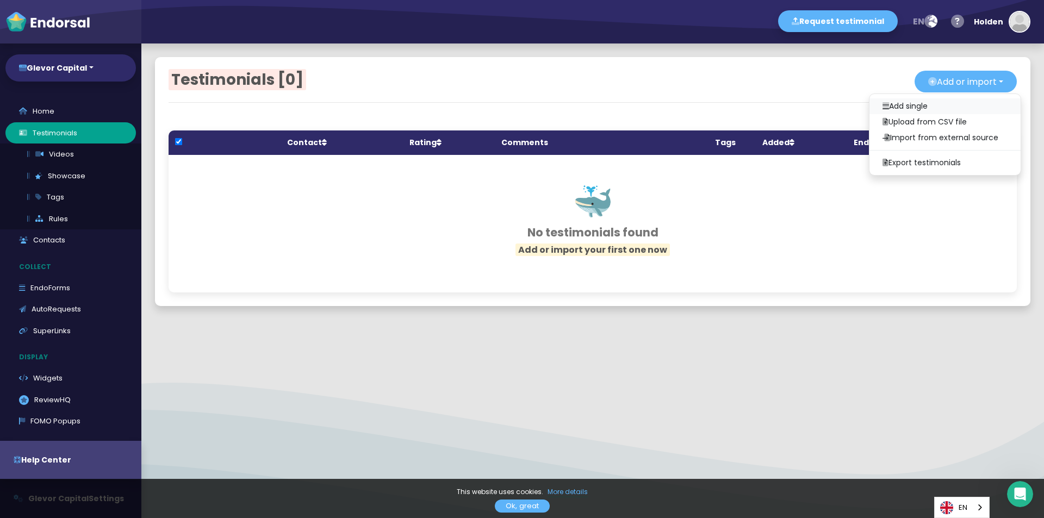
click at [933, 99] on link "Add single" at bounding box center [945, 106] width 151 height 16
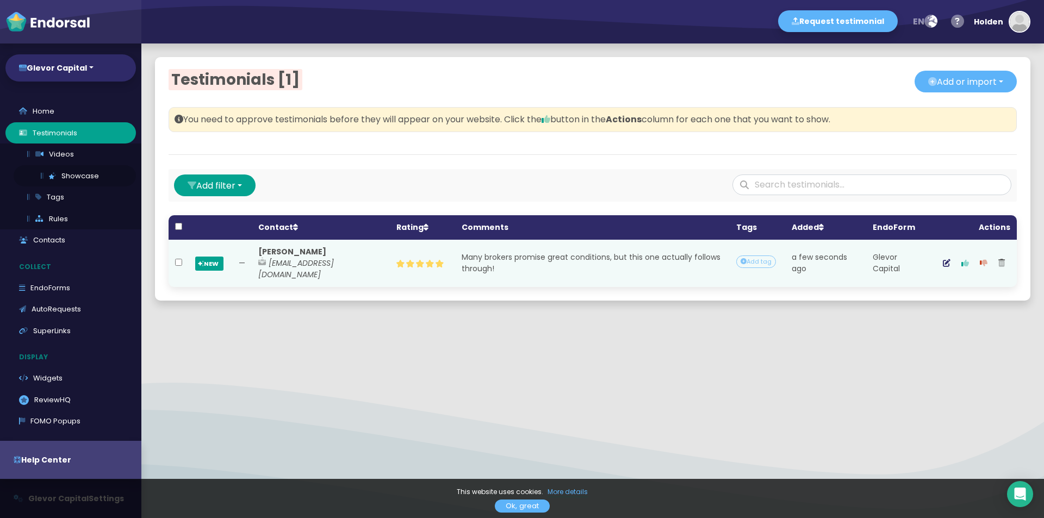
click at [92, 178] on link "Showcase" at bounding box center [75, 176] width 122 height 22
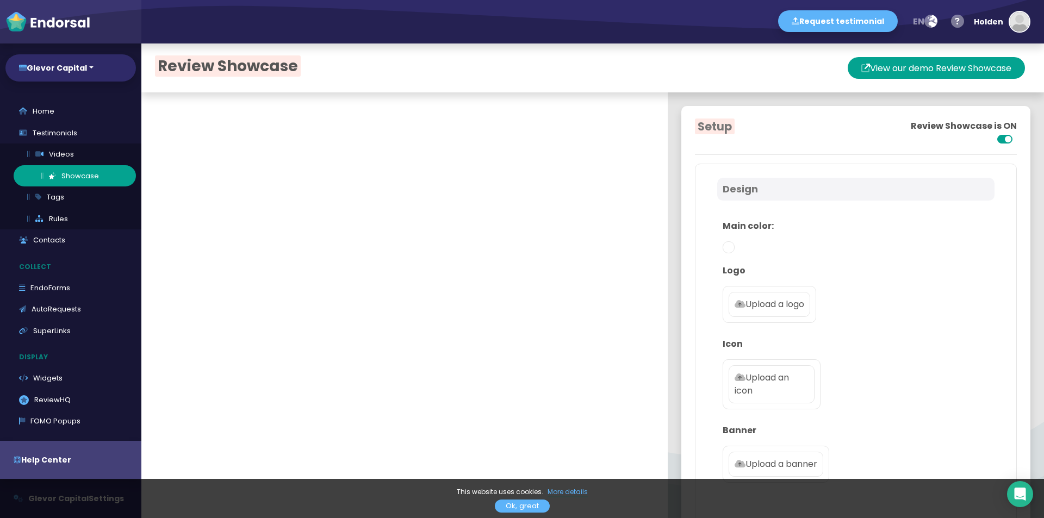
type textarea "Welcome to Glevor Capital! Our goal is to make trading and investing accessible…"
type input "[EMAIL_ADDRESS][DOMAIN_NAME]"
checkbox input "true"
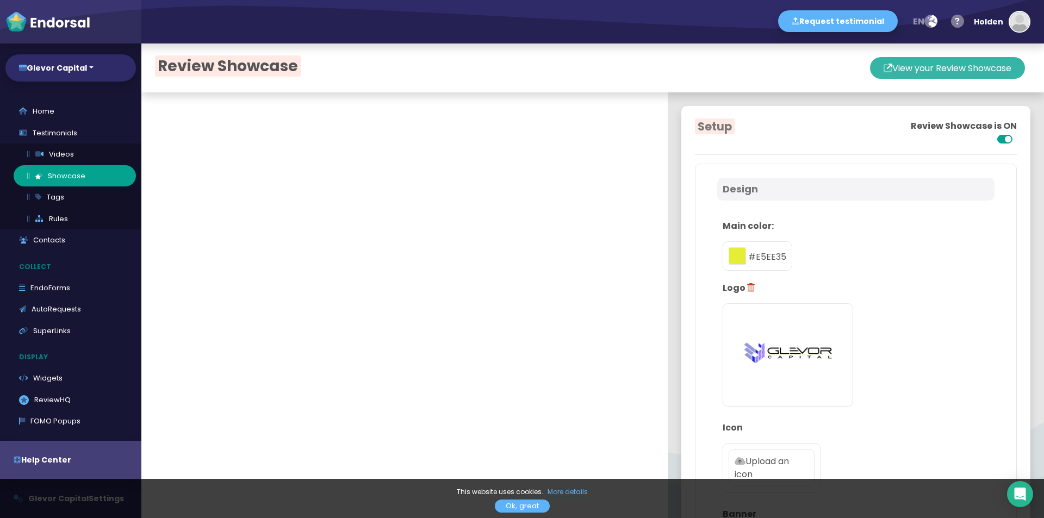
click at [897, 69] on button "View your Review Showcase" at bounding box center [947, 68] width 155 height 22
click at [896, 73] on button "View your Review Showcase" at bounding box center [947, 68] width 155 height 22
click at [69, 134] on link "Testimonials" at bounding box center [70, 133] width 131 height 22
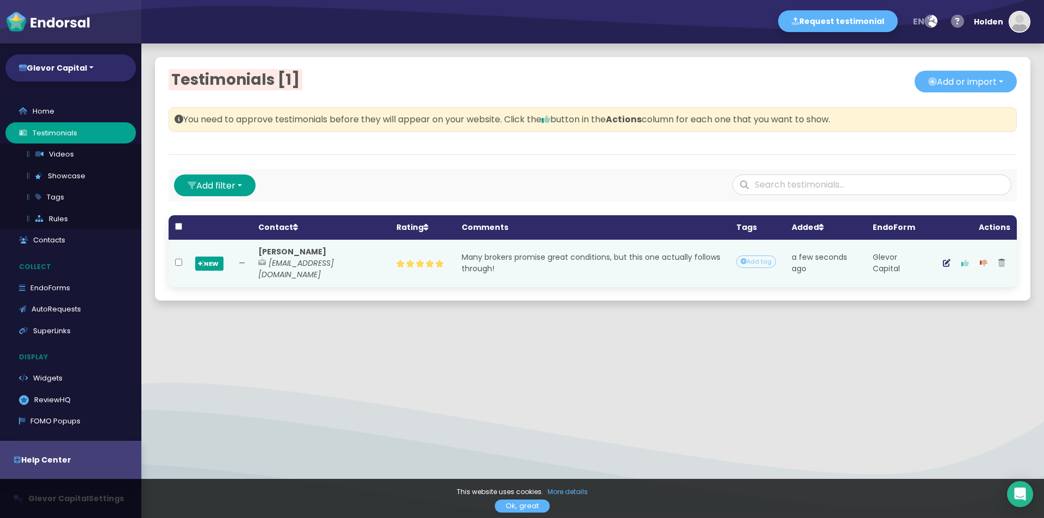
click at [956, 263] on button "button" at bounding box center [965, 263] width 18 height 27
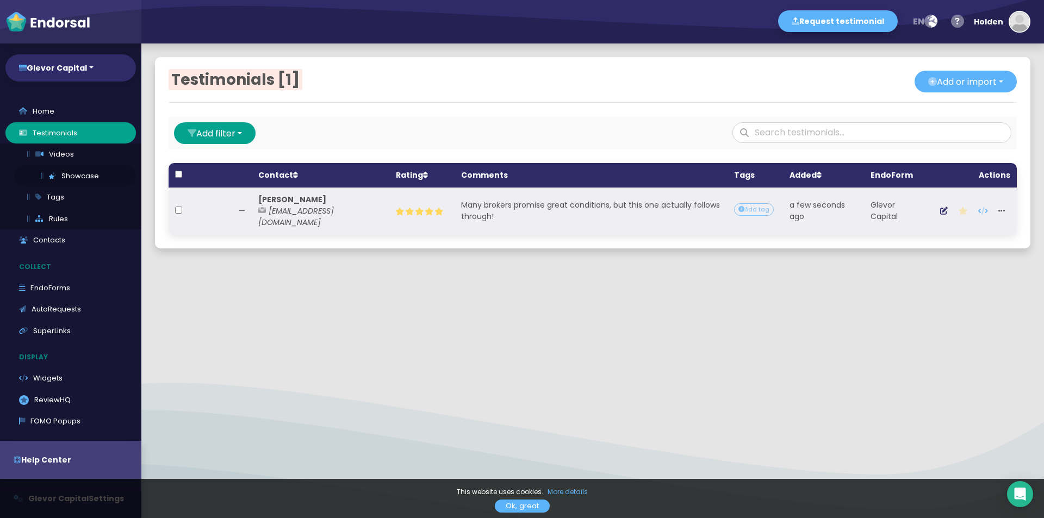
click at [67, 182] on link "Showcase" at bounding box center [75, 176] width 122 height 22
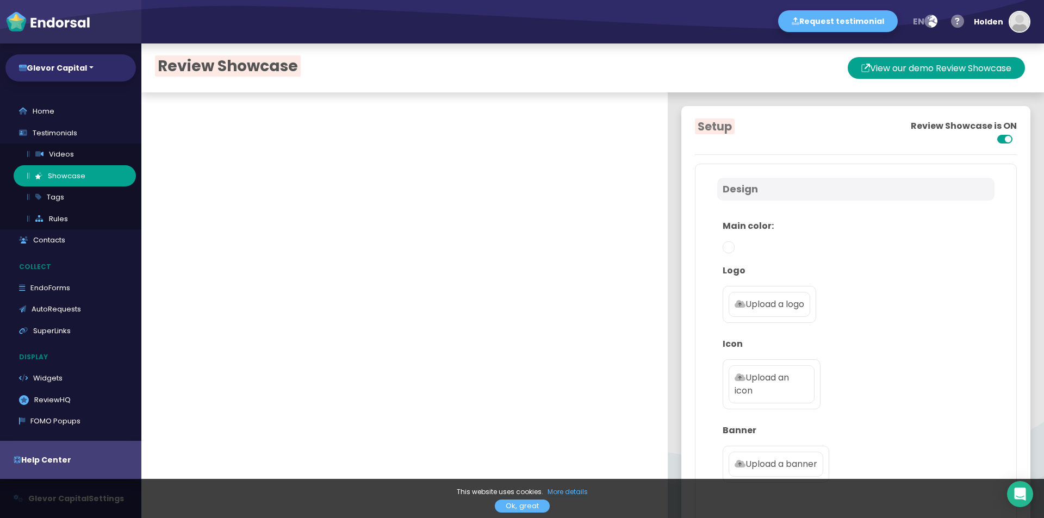
type textarea "Welcome to Glevor Capital! Our goal is to make trading and investing accessible…"
type input "[EMAIL_ADDRESS][DOMAIN_NAME]"
checkbox input "true"
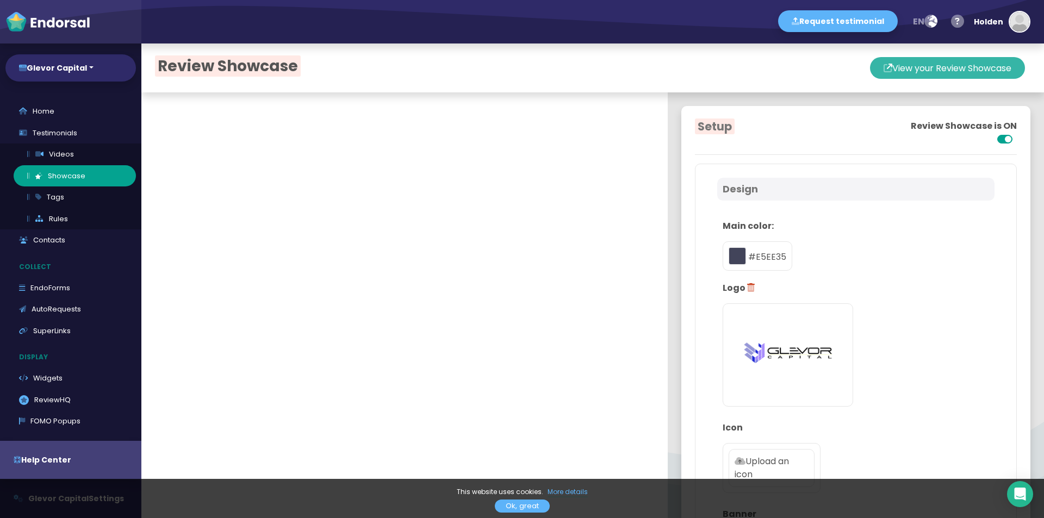
type input "#E5EE35"
click at [918, 67] on button "View your Review Showcase" at bounding box center [947, 68] width 155 height 22
